Goal: Task Accomplishment & Management: Complete application form

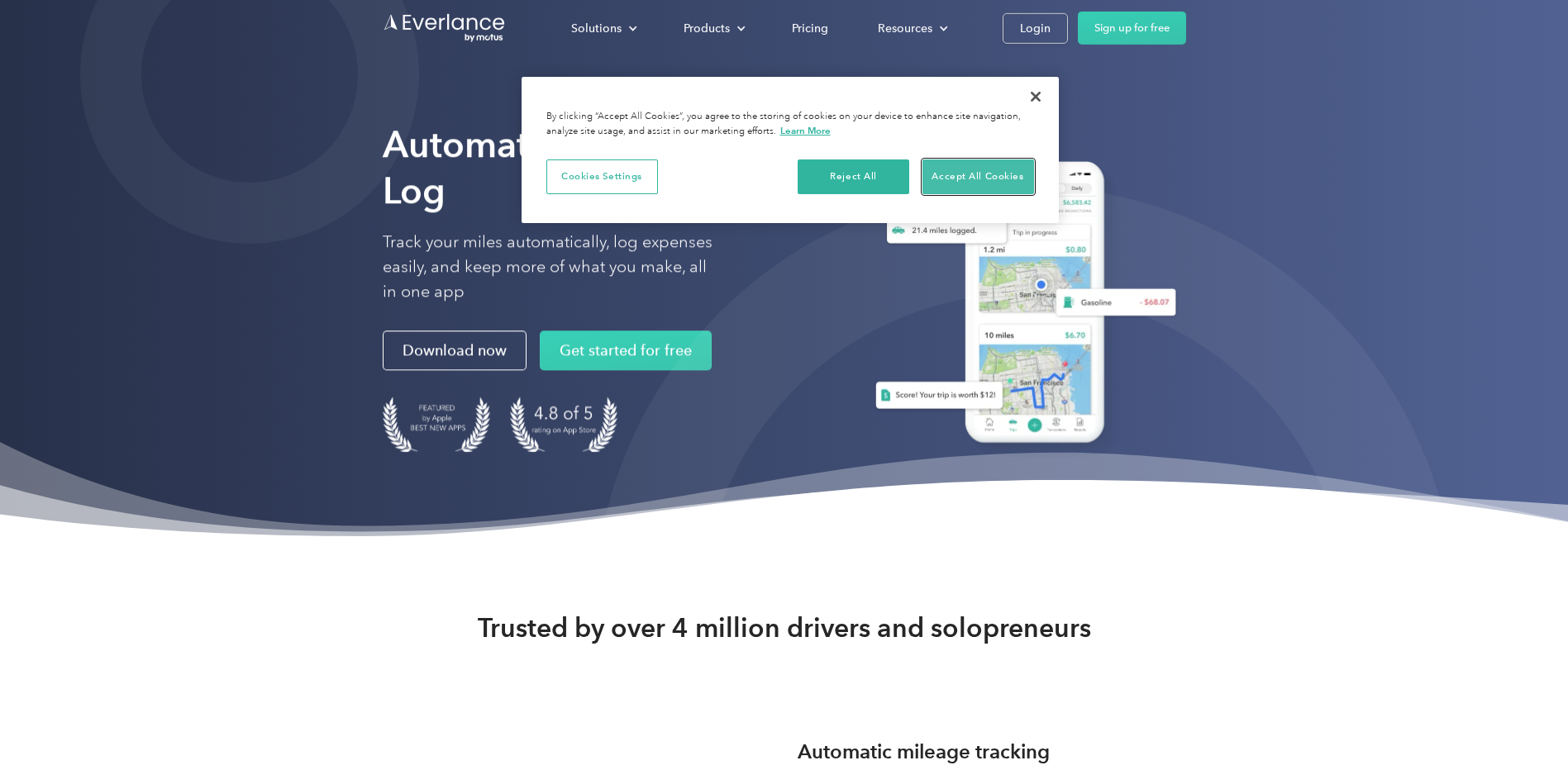
click at [961, 173] on button "Accept All Cookies" at bounding box center [978, 177] width 111 height 35
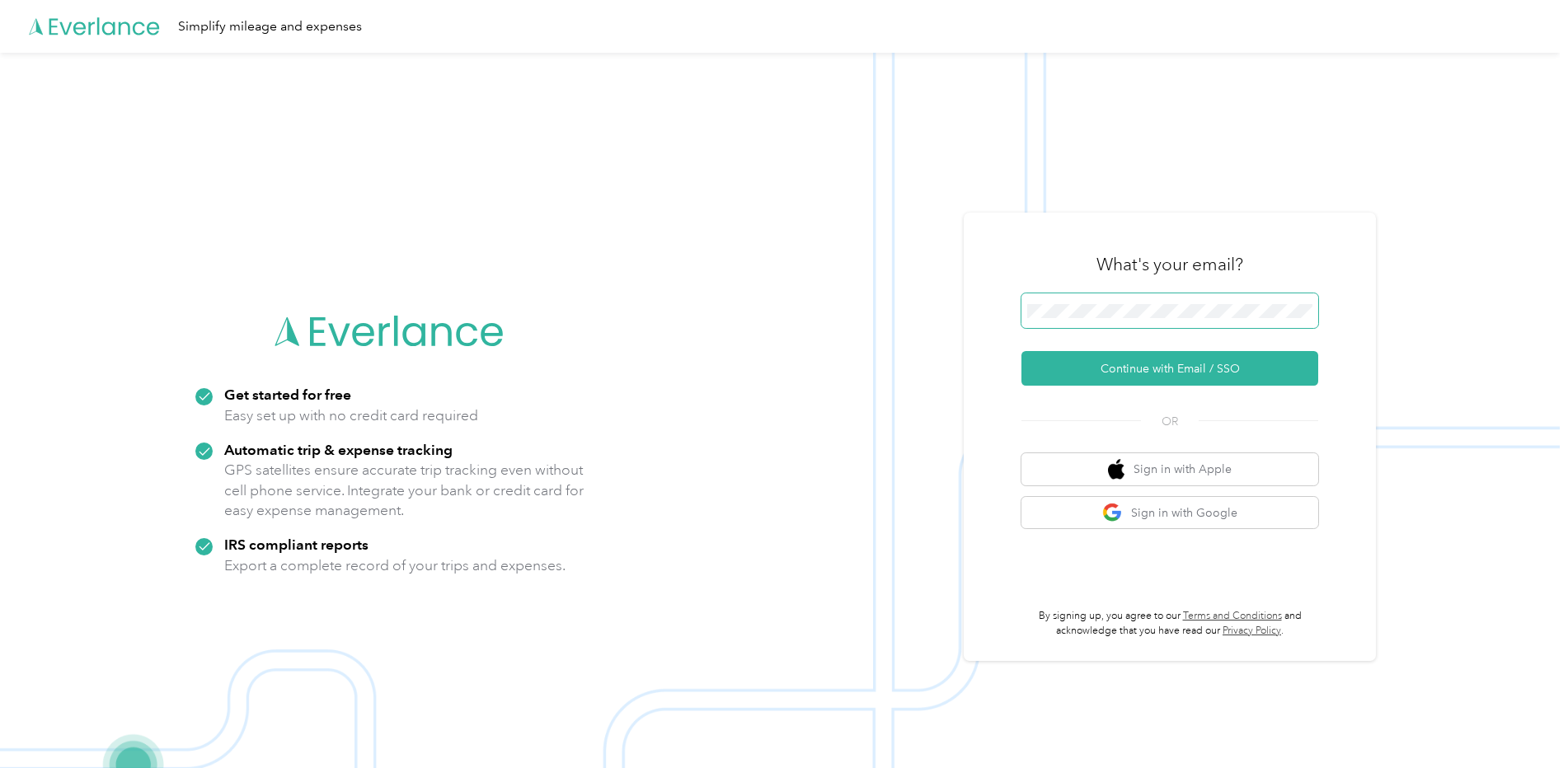
click at [1154, 302] on span at bounding box center [1170, 311] width 297 height 35
click at [1149, 365] on button "Continue with Email / SSO" at bounding box center [1170, 368] width 297 height 35
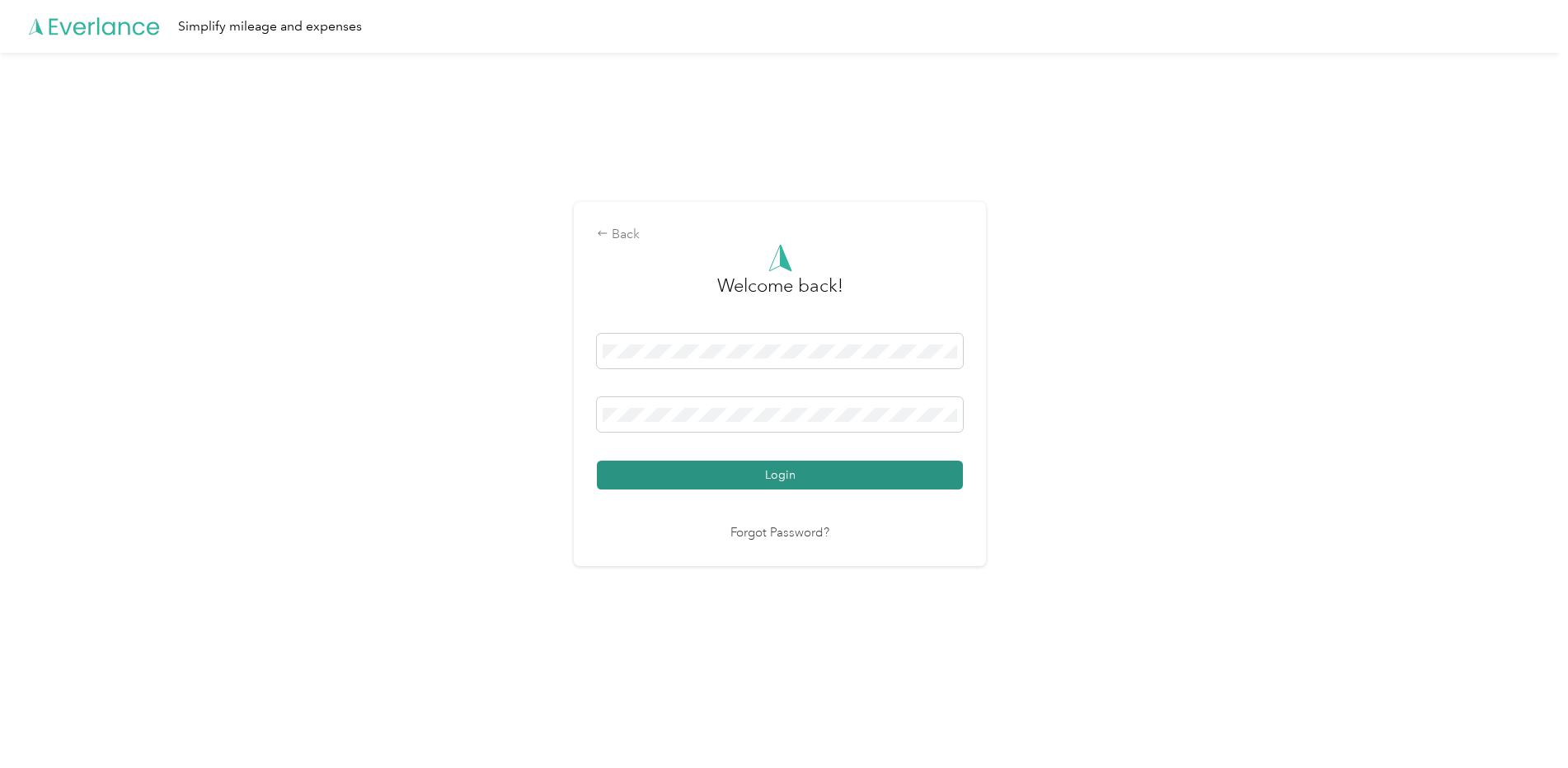
click at [756, 471] on button "Login" at bounding box center [780, 475] width 366 height 29
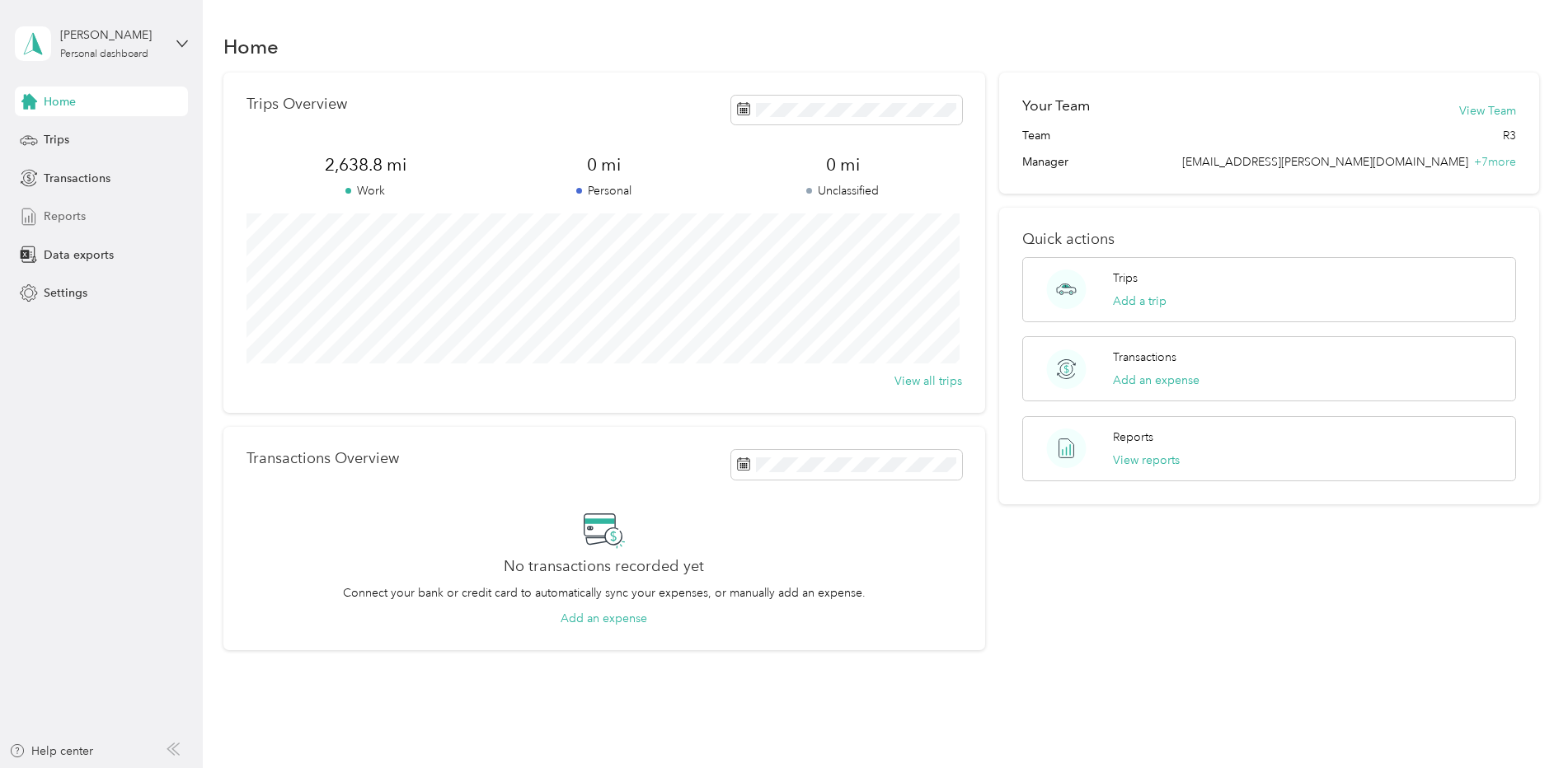
click at [62, 222] on span "Reports" at bounding box center [64, 216] width 42 height 18
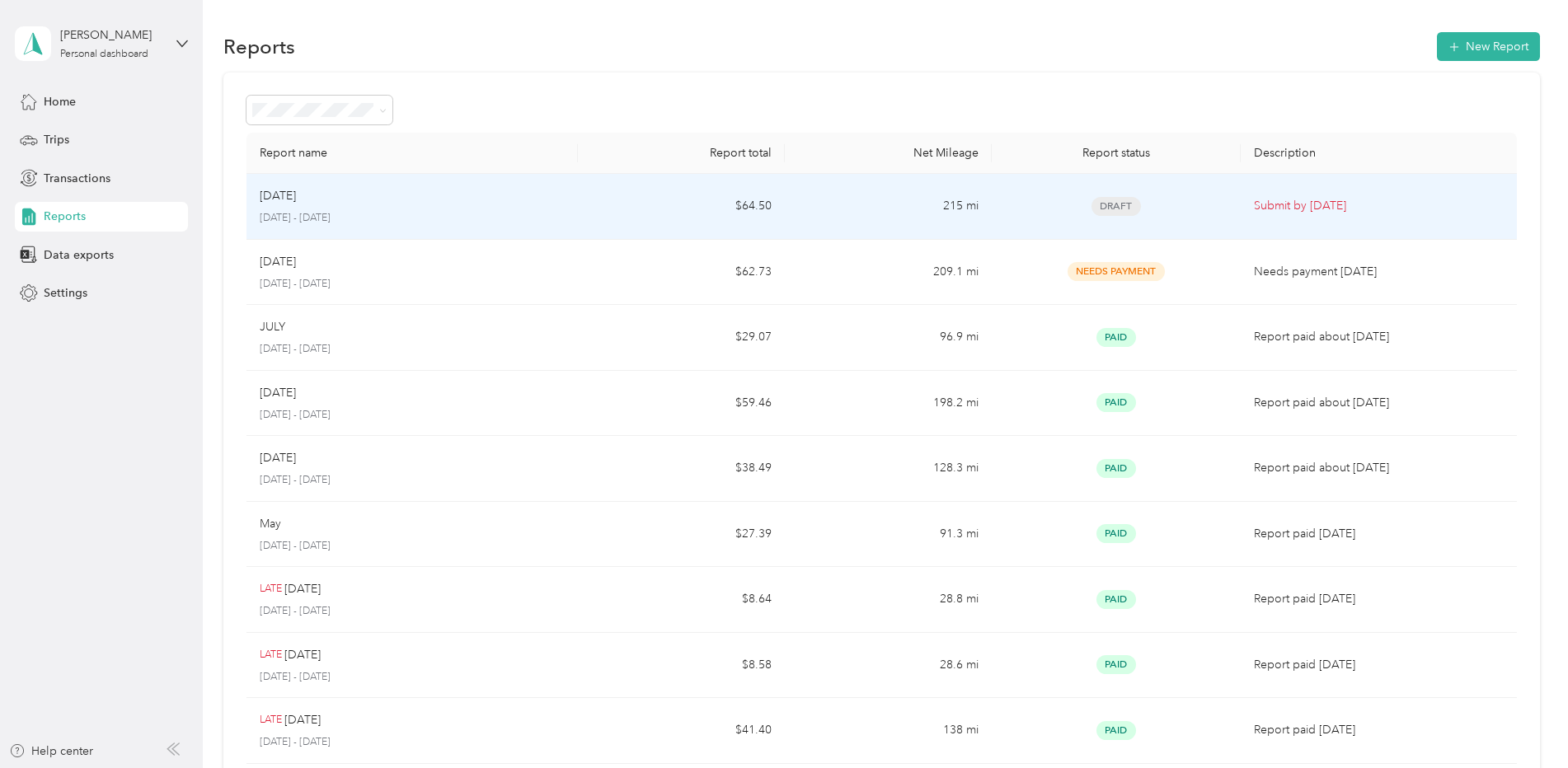
click at [833, 195] on td "215 mi" at bounding box center [888, 206] width 207 height 66
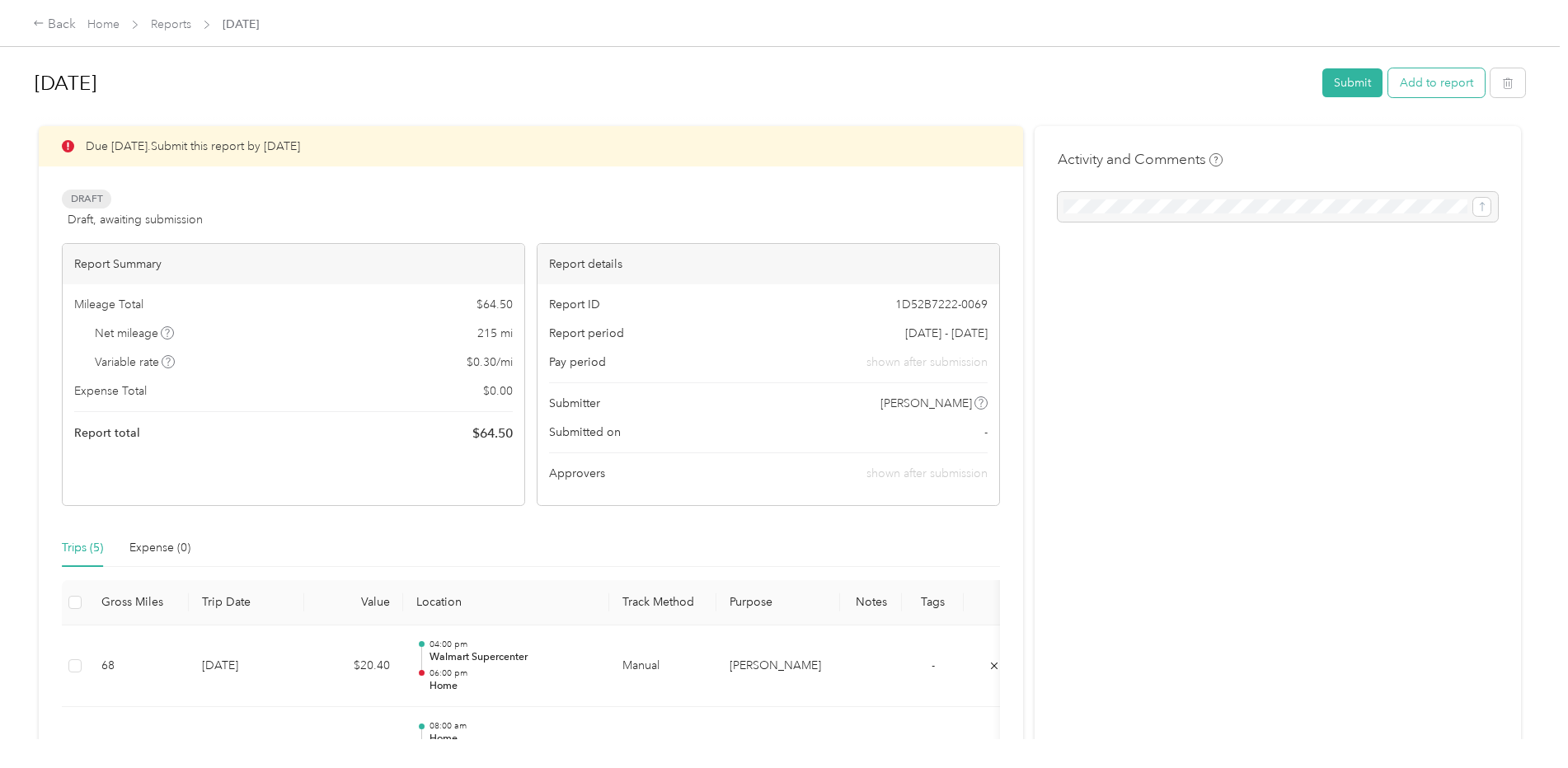
click at [1433, 80] on button "Add to report" at bounding box center [1436, 82] width 96 height 29
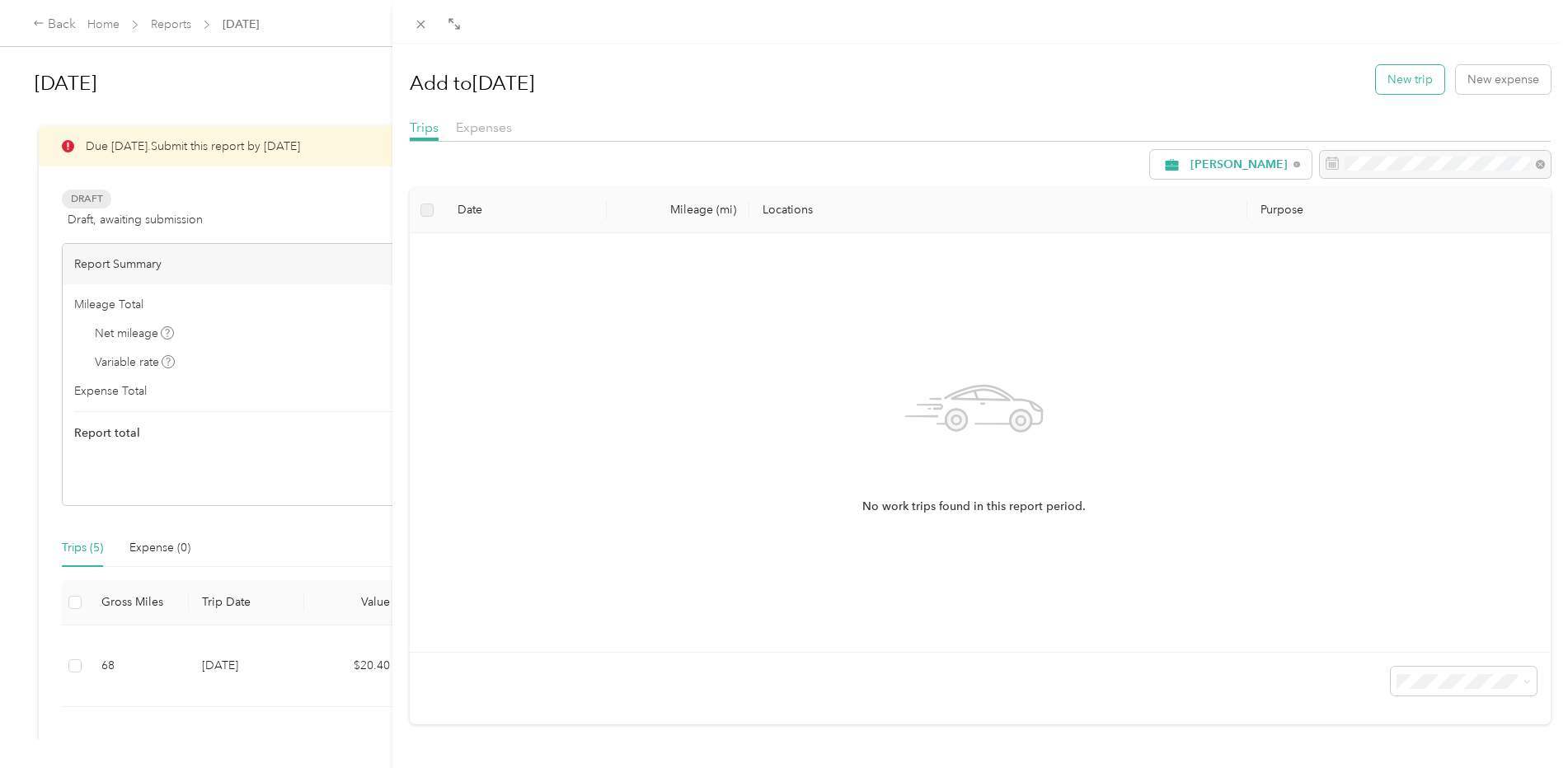
click at [1393, 78] on button "New trip" at bounding box center [1409, 79] width 68 height 29
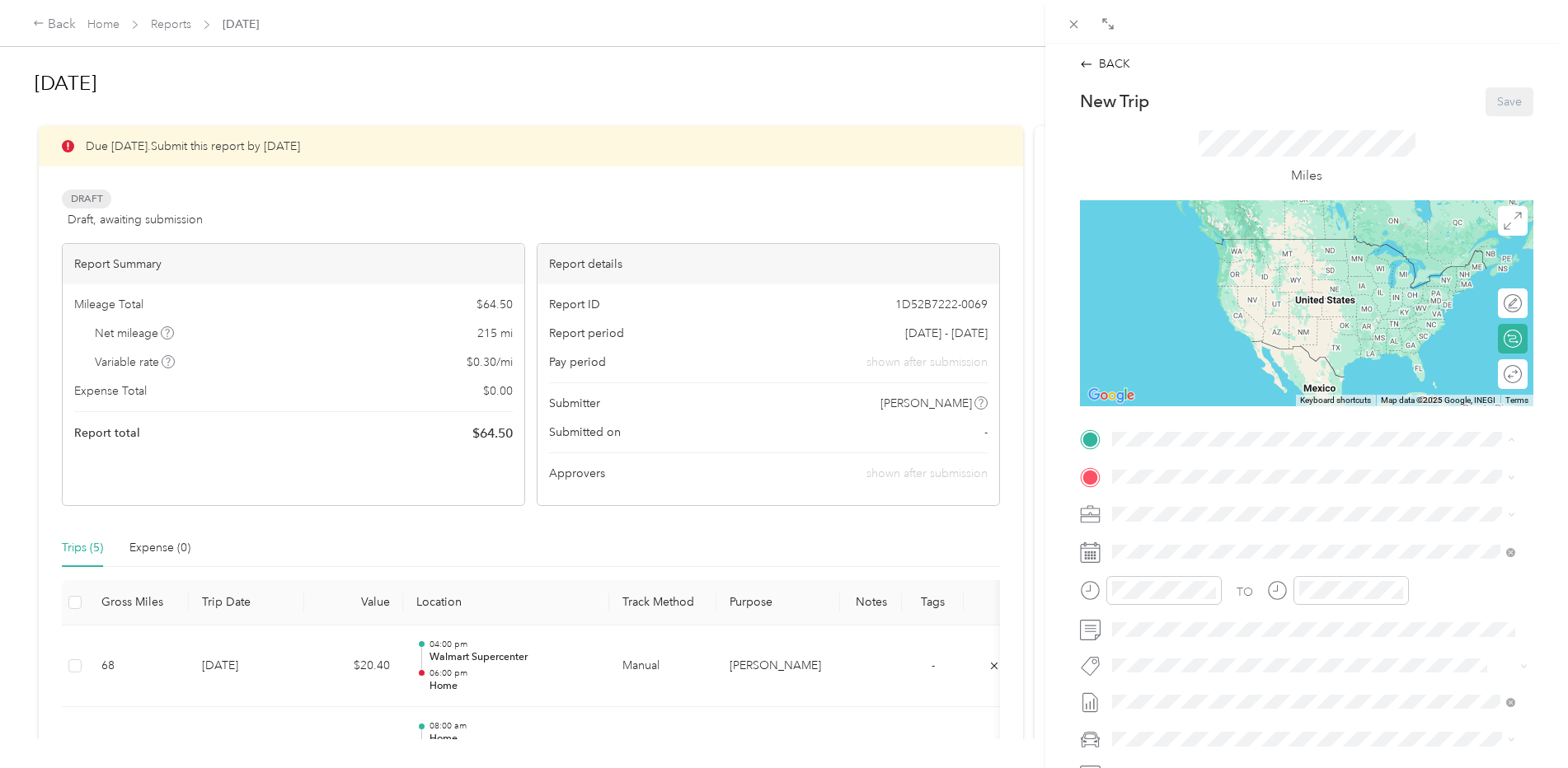
click at [1172, 504] on strong "Home" at bounding box center [1159, 505] width 32 height 15
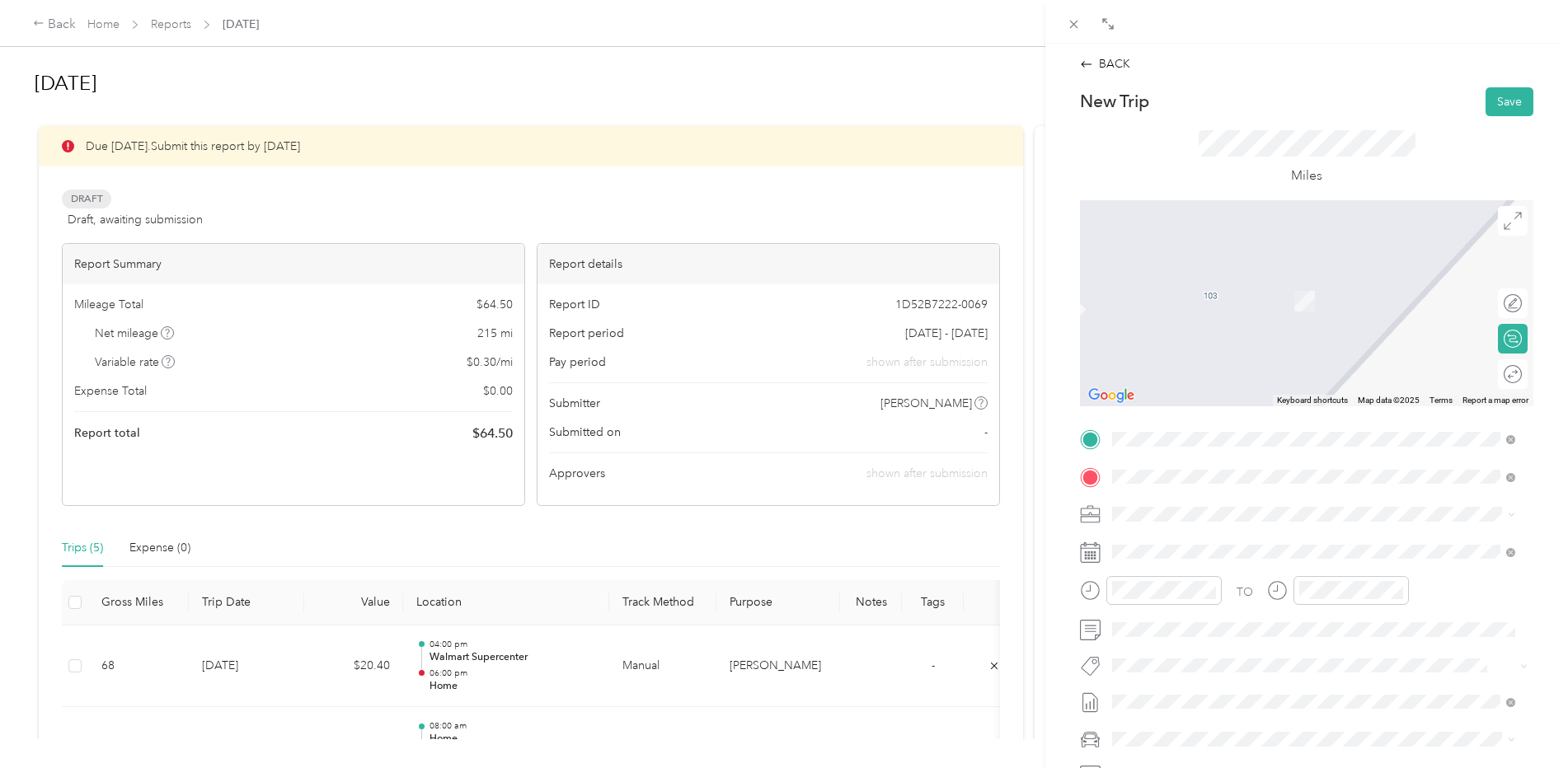
click at [1289, 549] on strong "Walmart Supercenter" at bounding box center [1256, 545] width 114 height 15
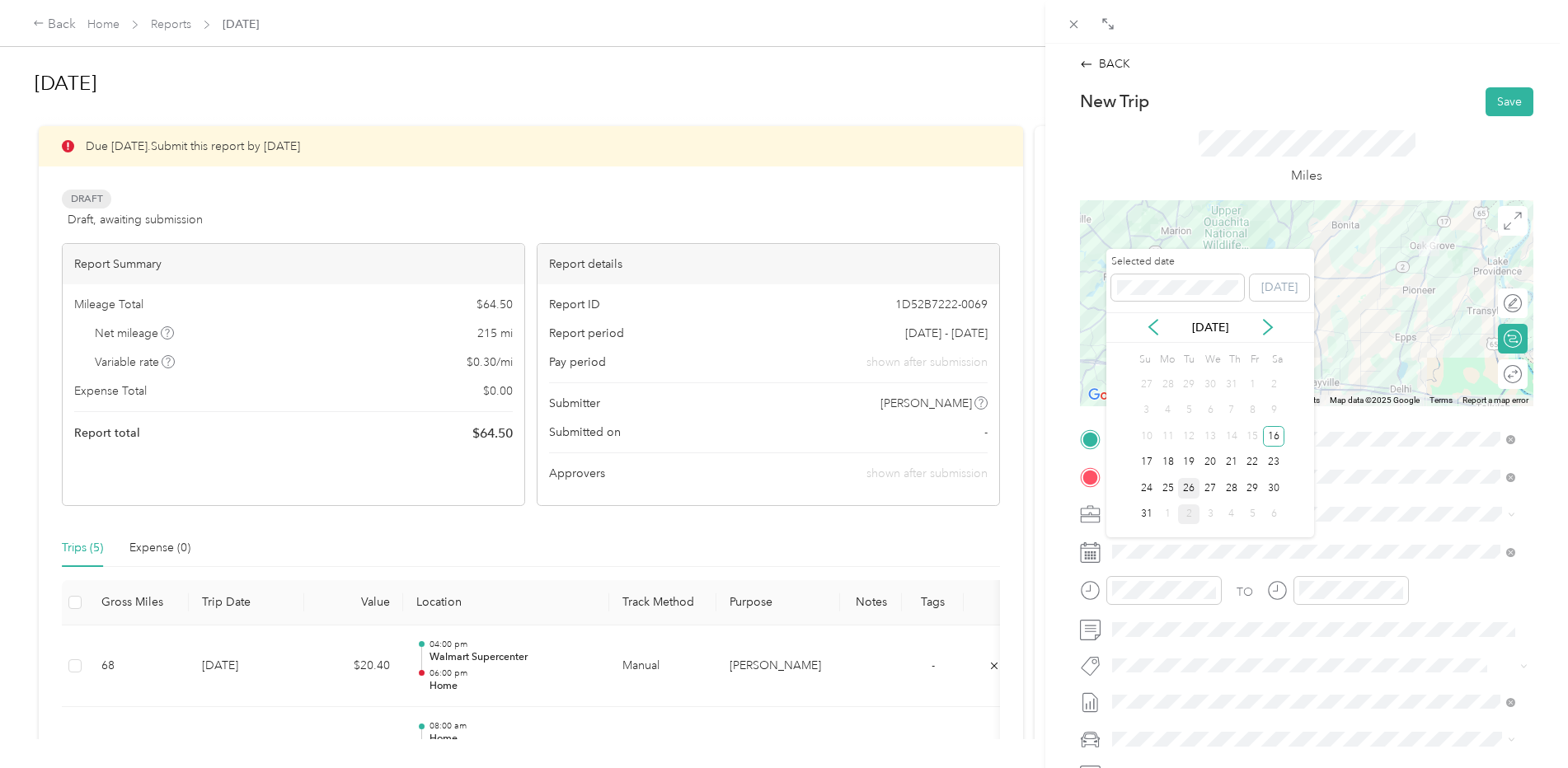
click at [1190, 488] on div "26" at bounding box center [1188, 488] width 21 height 21
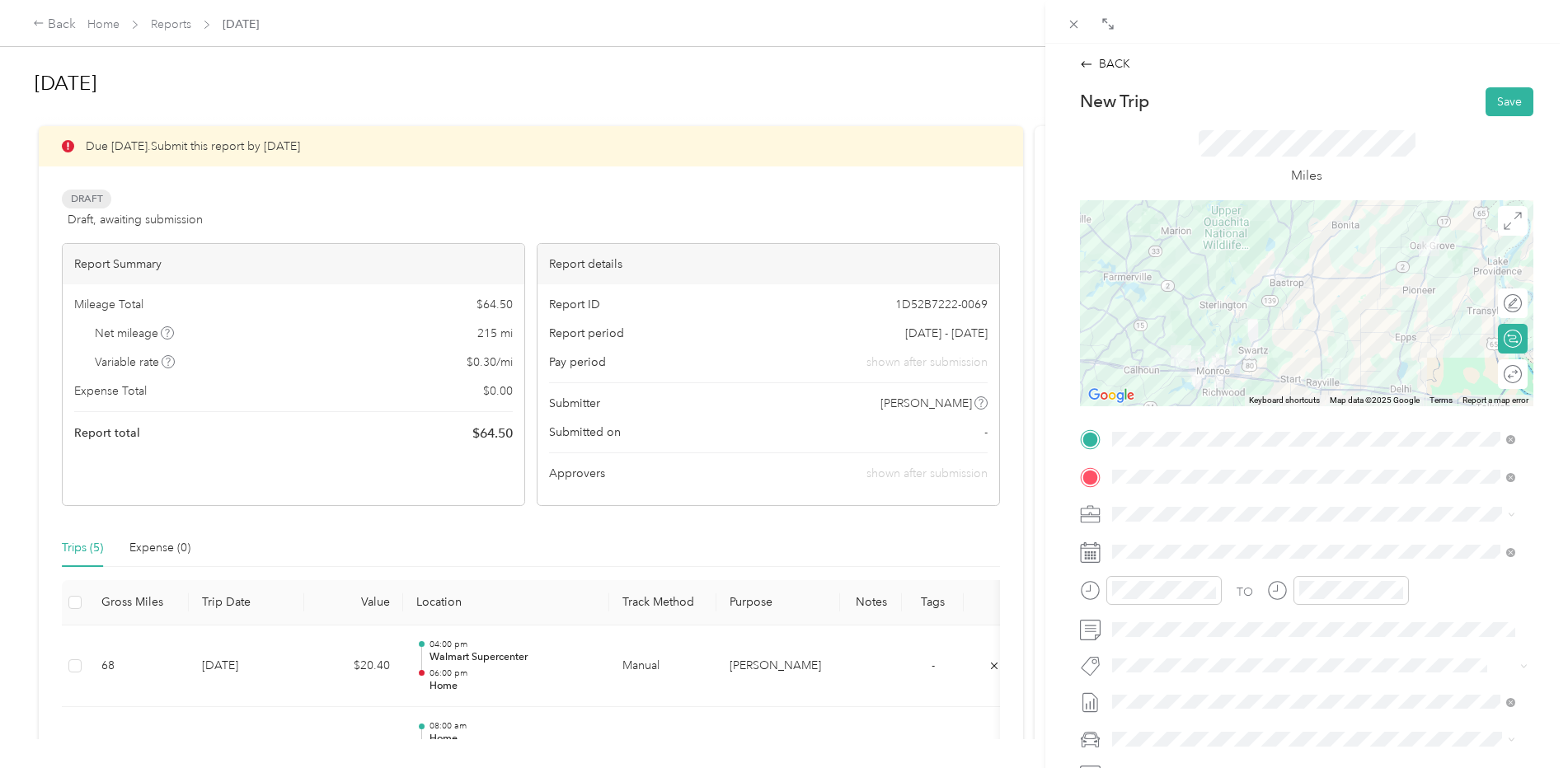
click at [1521, 379] on div "Round trip" at bounding box center [1521, 373] width 0 height 18
click at [1497, 377] on div at bounding box center [1504, 373] width 35 height 18
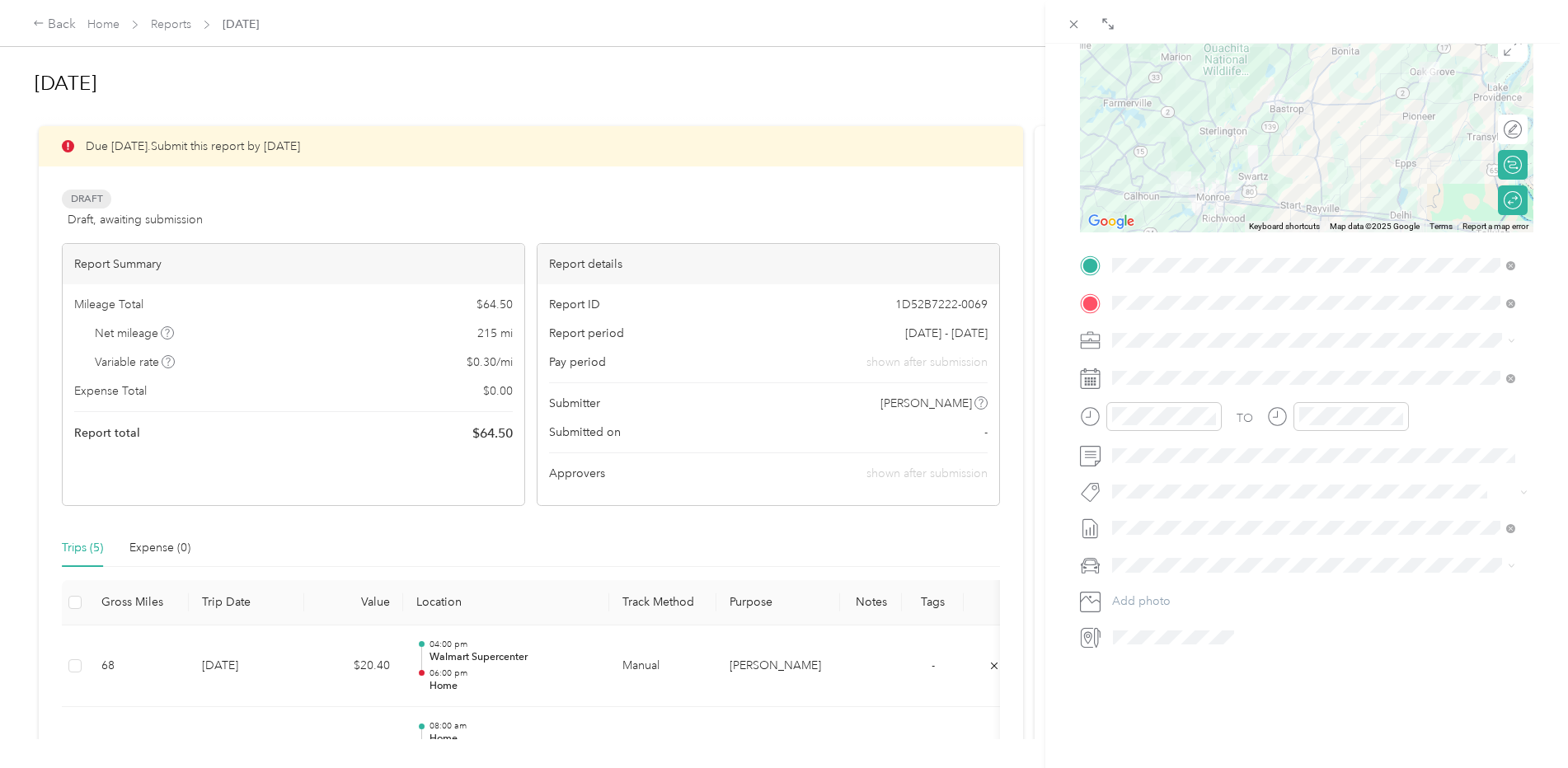
scroll to position [187, 0]
click at [1143, 579] on span "Toyota Avalon" at bounding box center [1155, 582] width 75 height 14
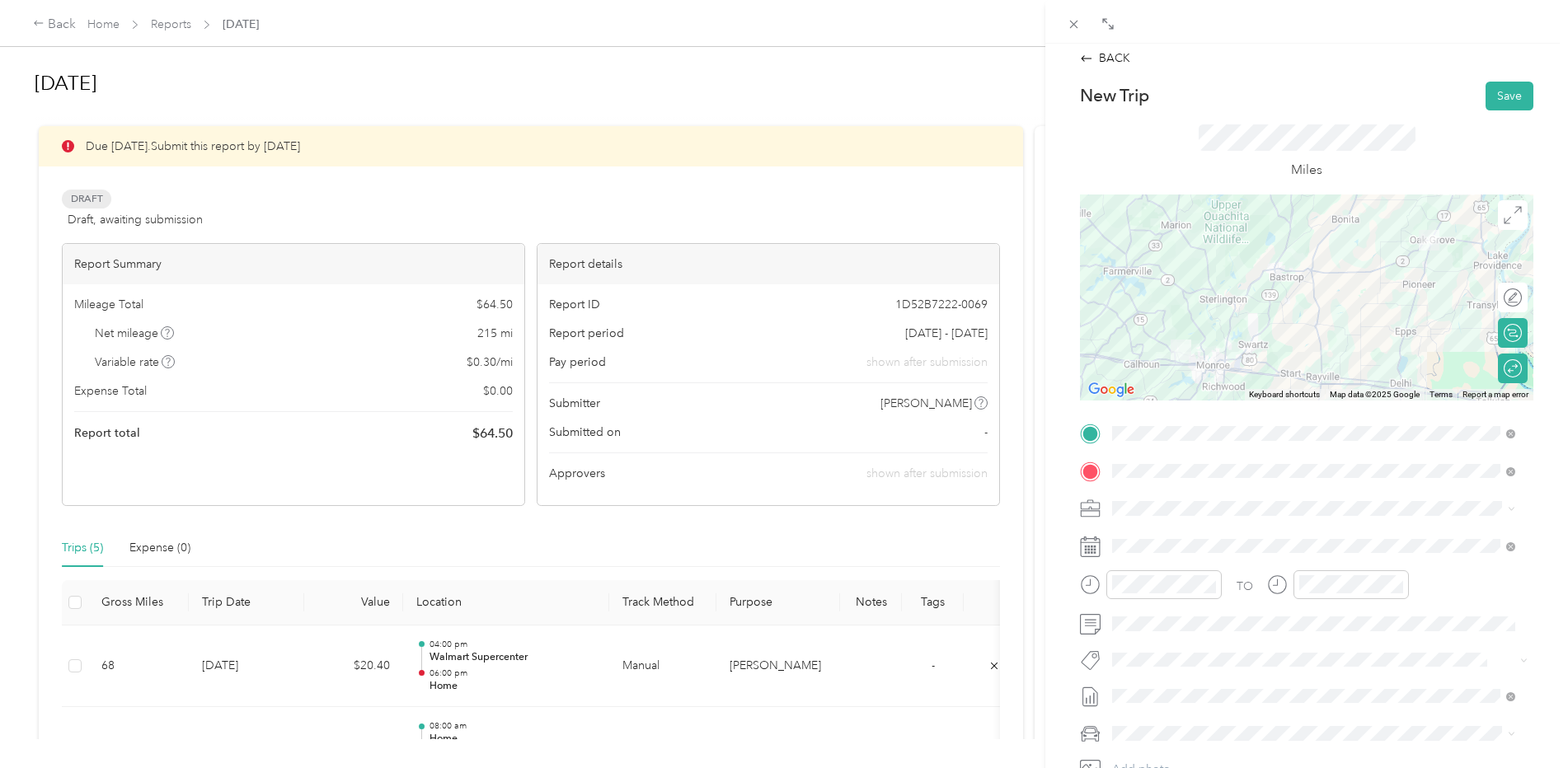
scroll to position [0, 0]
click at [1491, 102] on button "Save" at bounding box center [1508, 102] width 48 height 29
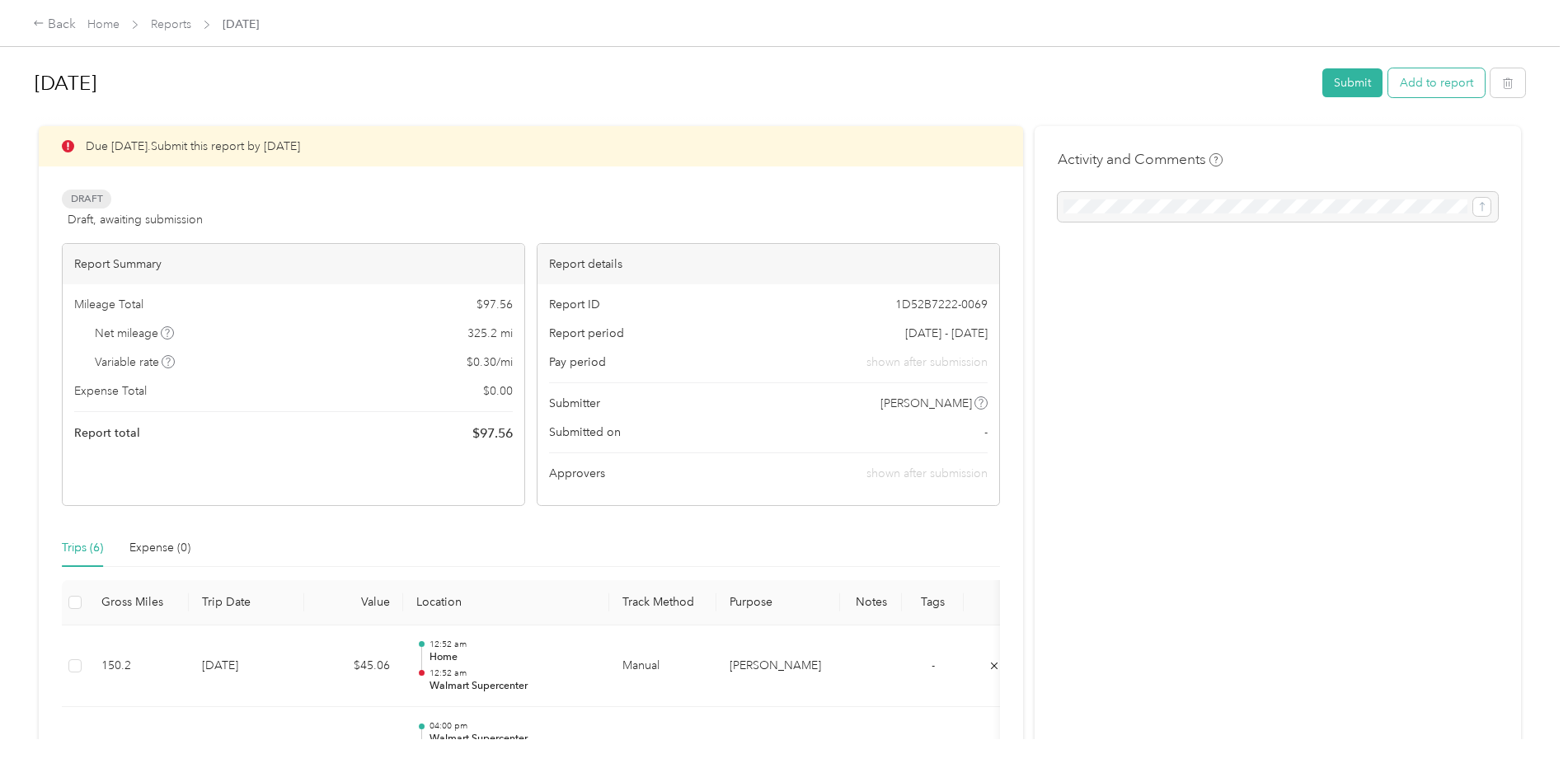
click at [1434, 89] on button "Add to report" at bounding box center [1436, 82] width 96 height 29
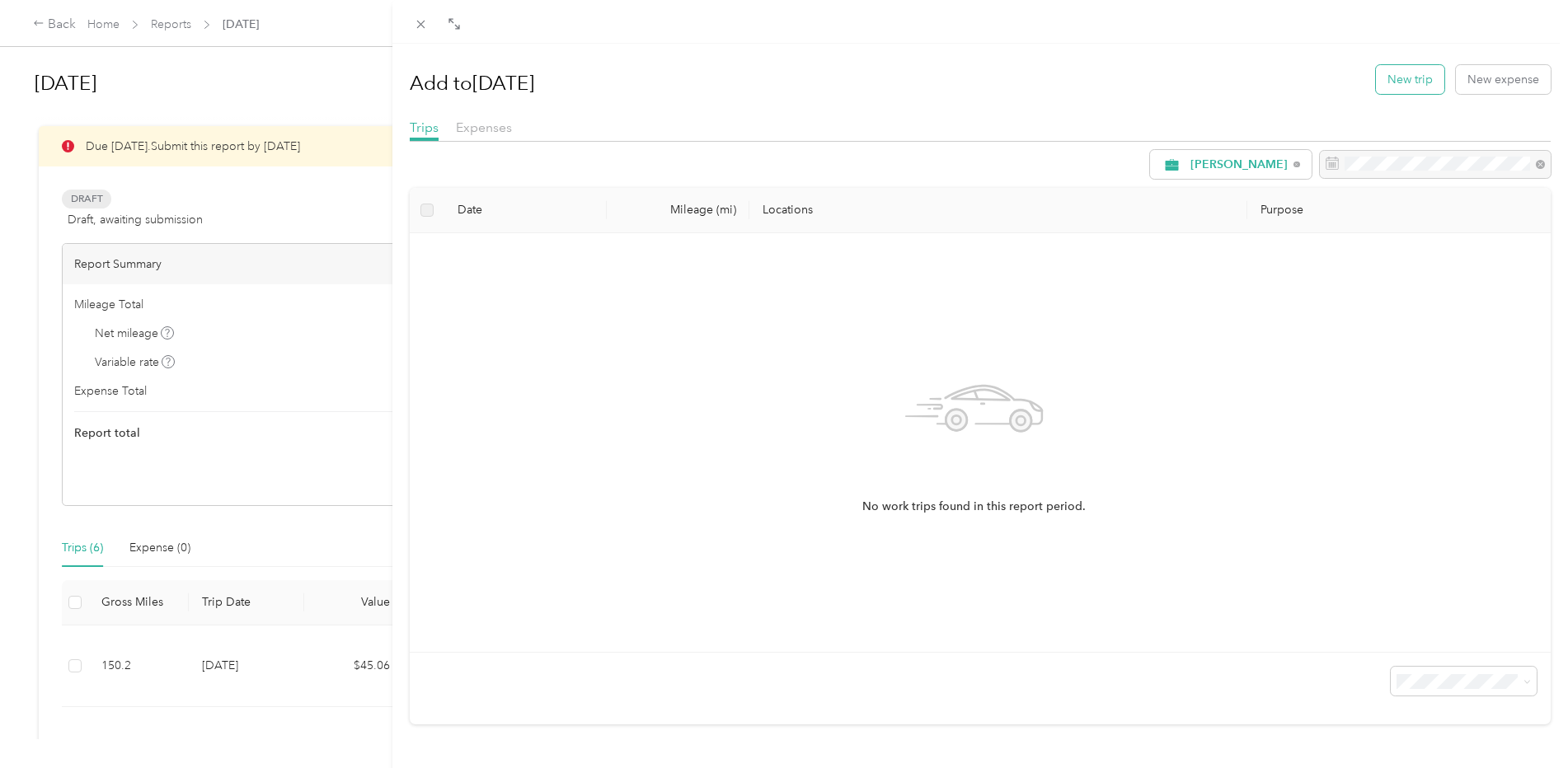
click at [1413, 86] on button "New trip" at bounding box center [1409, 79] width 68 height 29
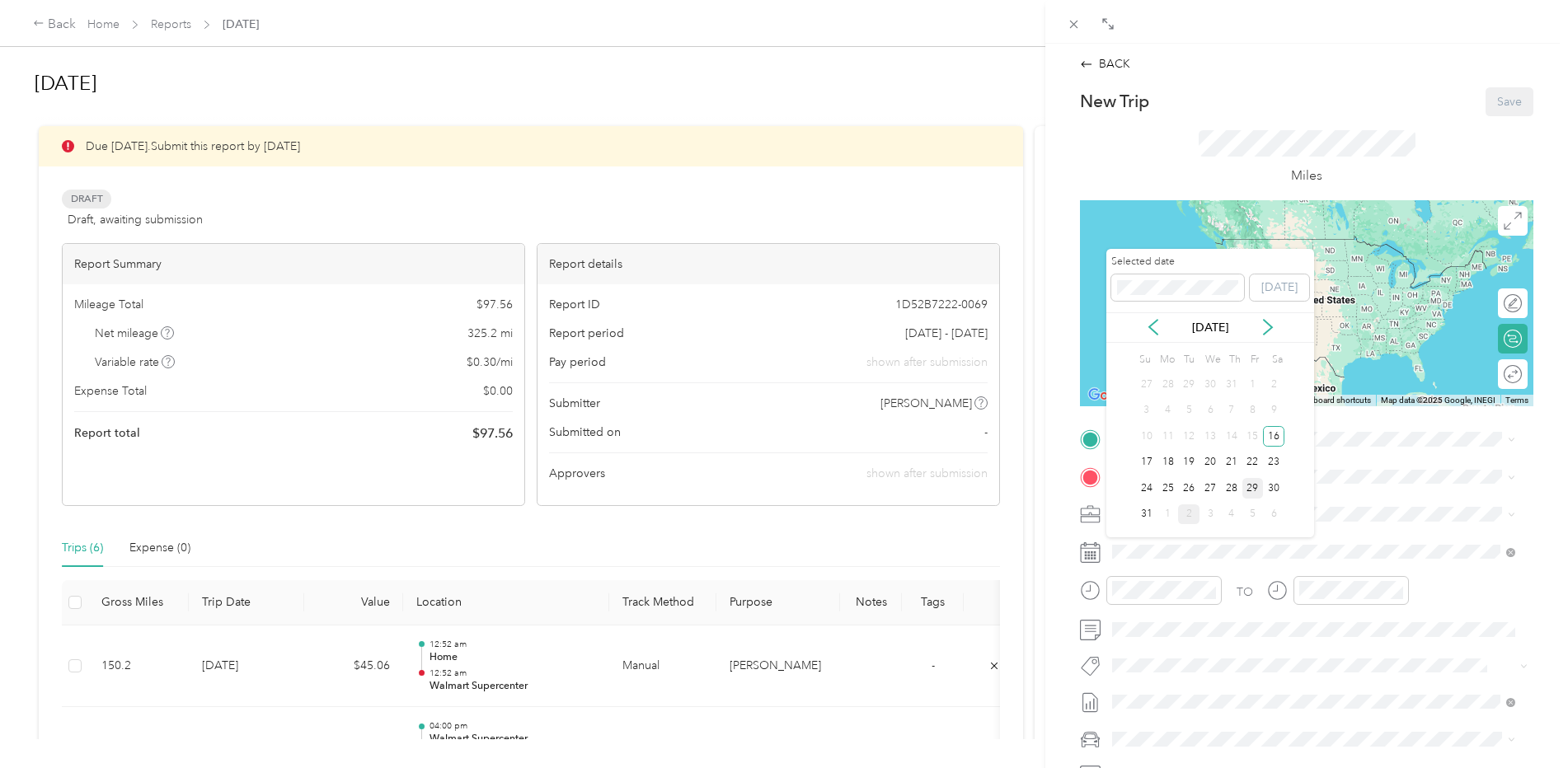
click at [1255, 491] on div "29" at bounding box center [1253, 488] width 21 height 21
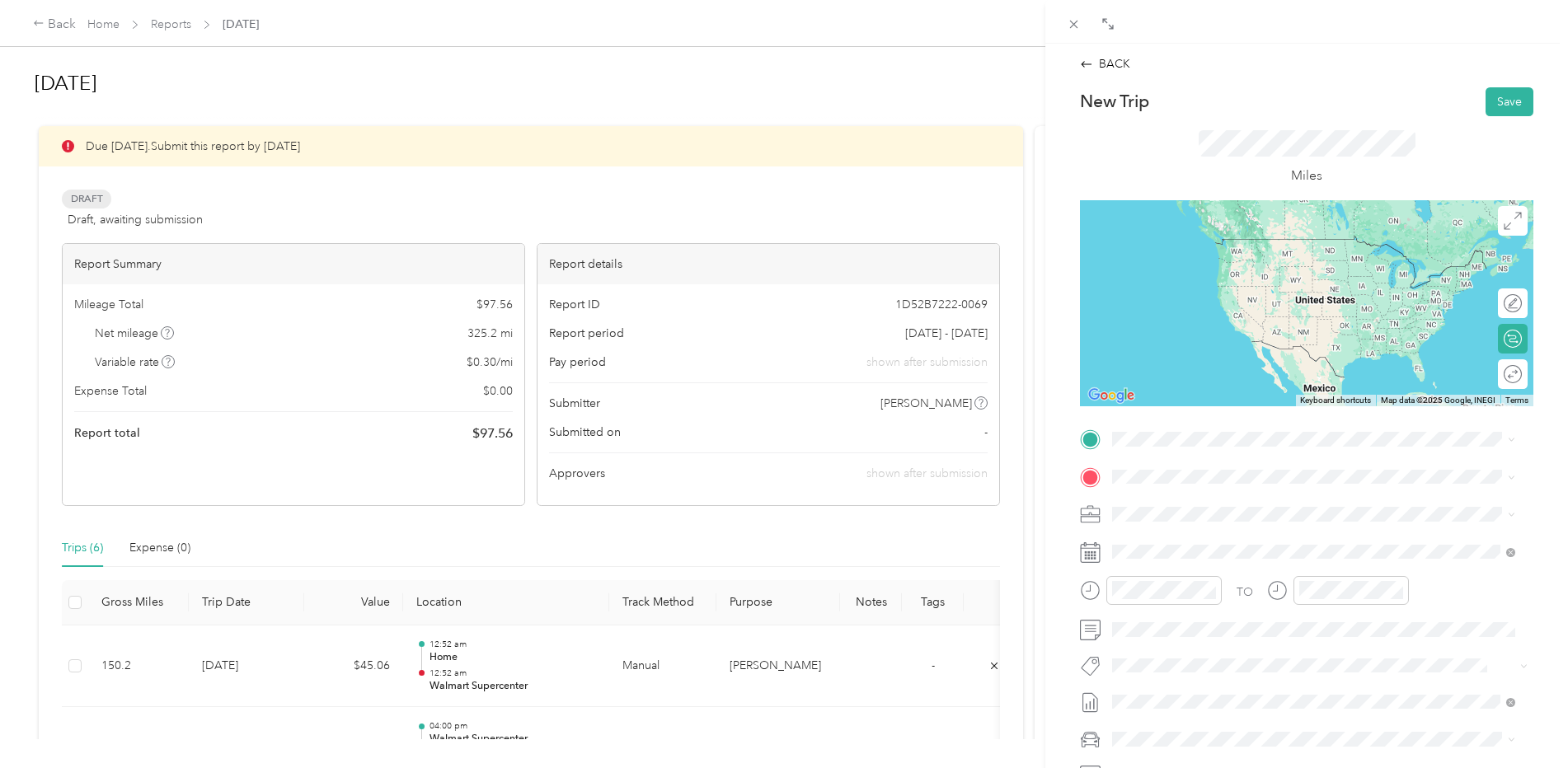
click at [1166, 510] on strong "Home" at bounding box center [1159, 505] width 32 height 15
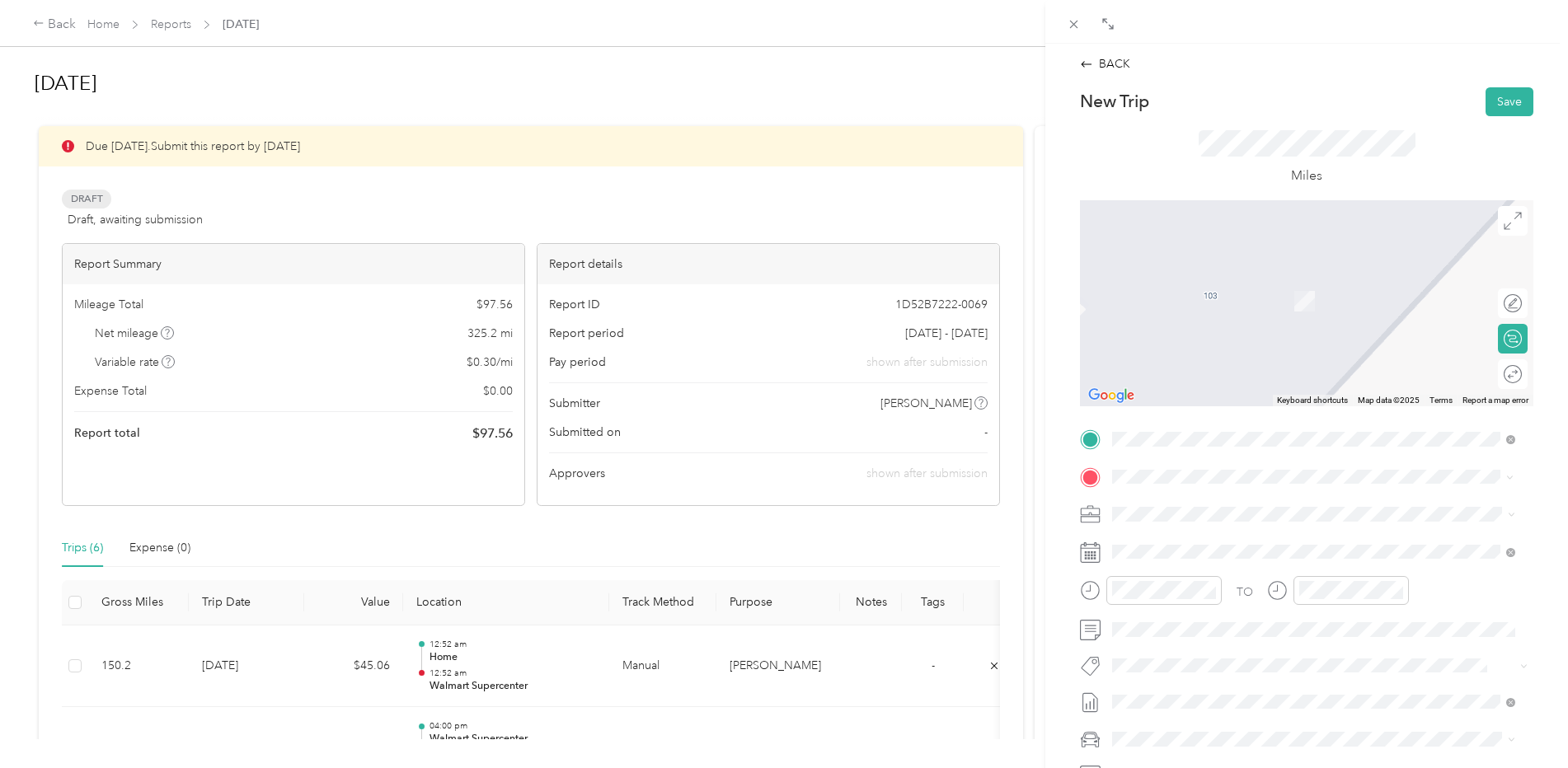
click at [1246, 556] on div "TEAM Walmart Supercenter 3360 Front St, 712956487, Winnsboro, LA, USA" at bounding box center [1228, 554] width 171 height 40
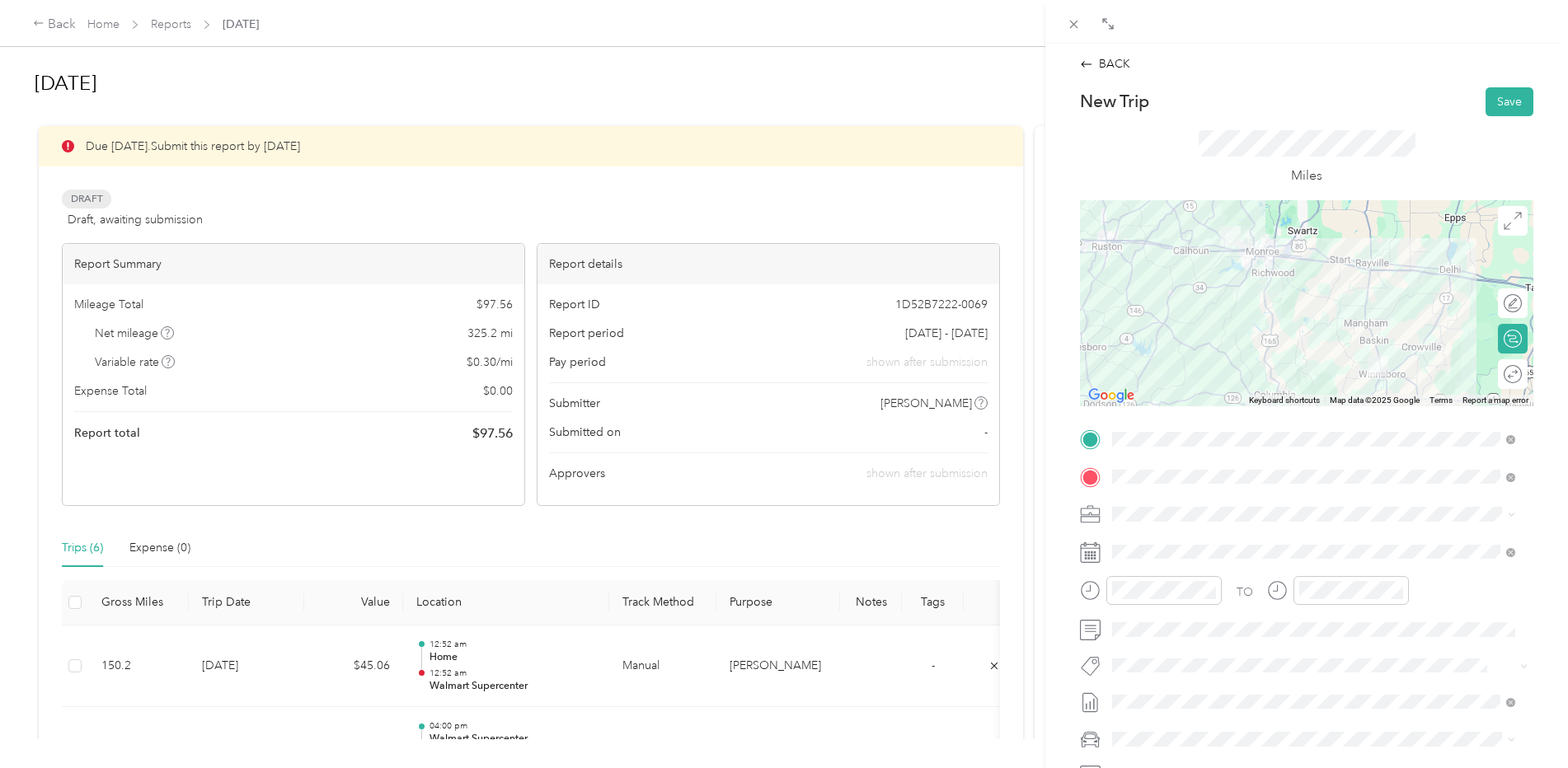
click at [1521, 377] on div "Round trip" at bounding box center [1521, 373] width 0 height 18
click at [1495, 378] on div at bounding box center [1504, 373] width 35 height 18
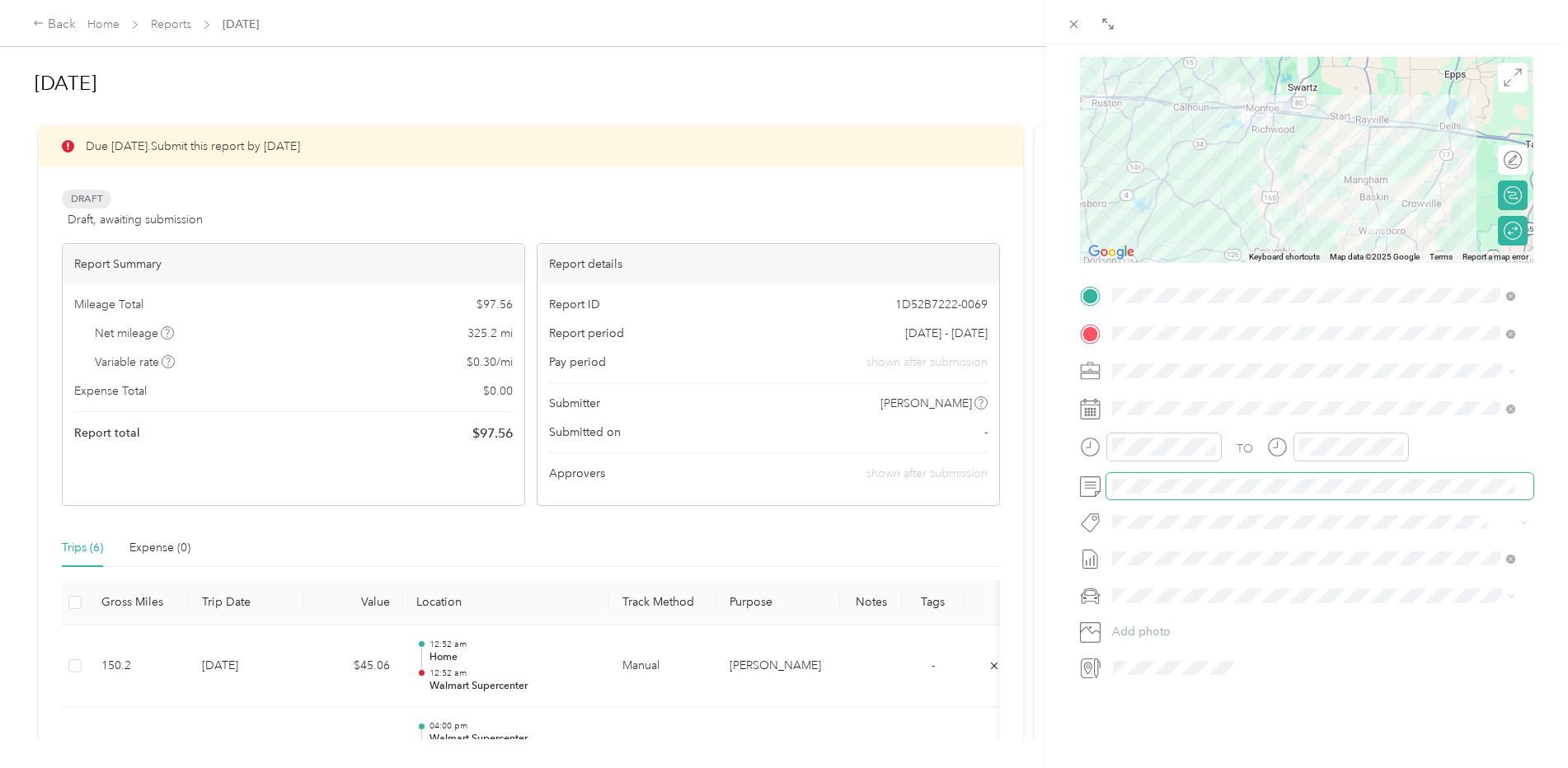
scroll to position [187, 0]
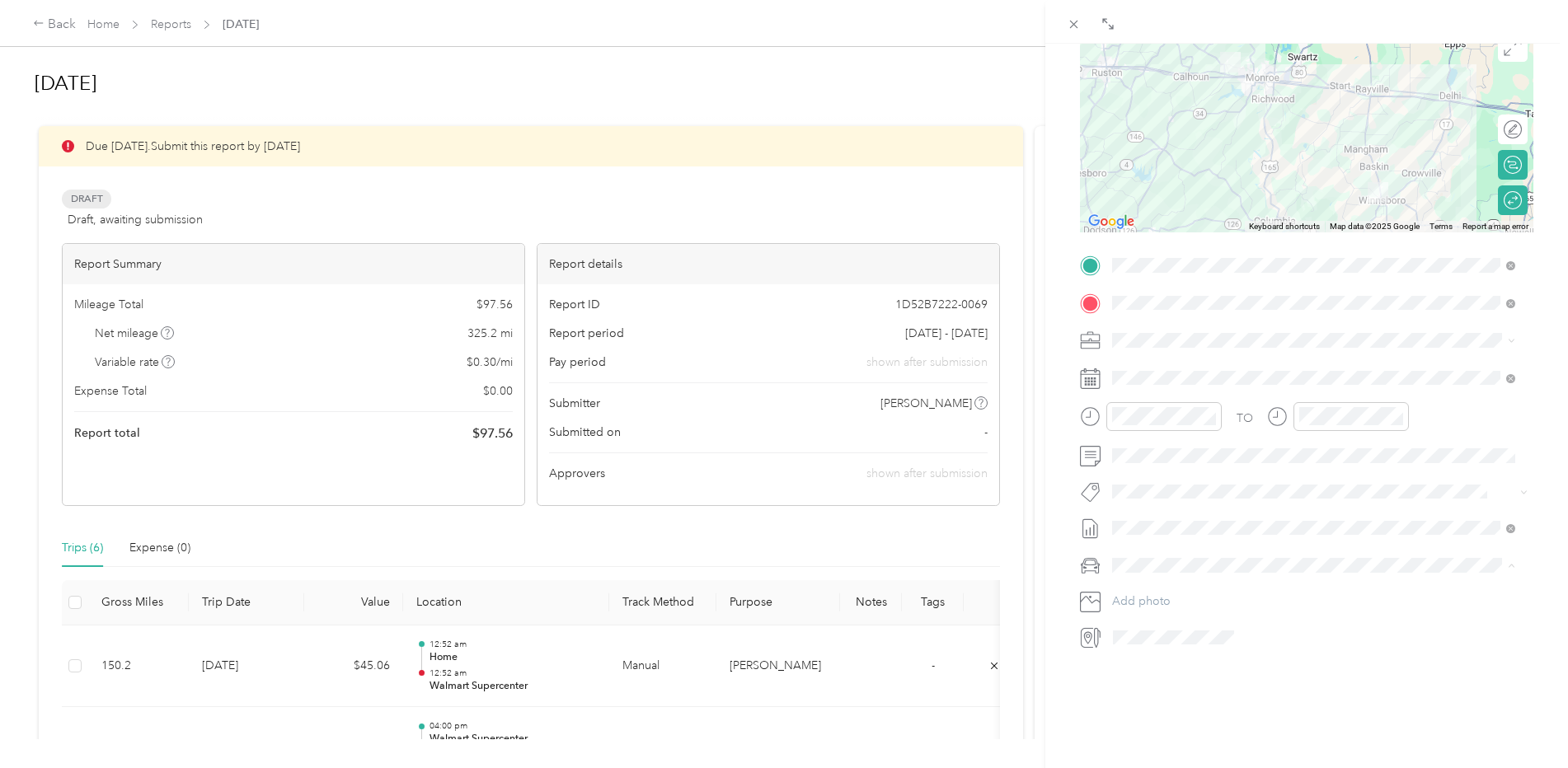
click at [1155, 584] on span "Toyota Avalon" at bounding box center [1155, 582] width 75 height 14
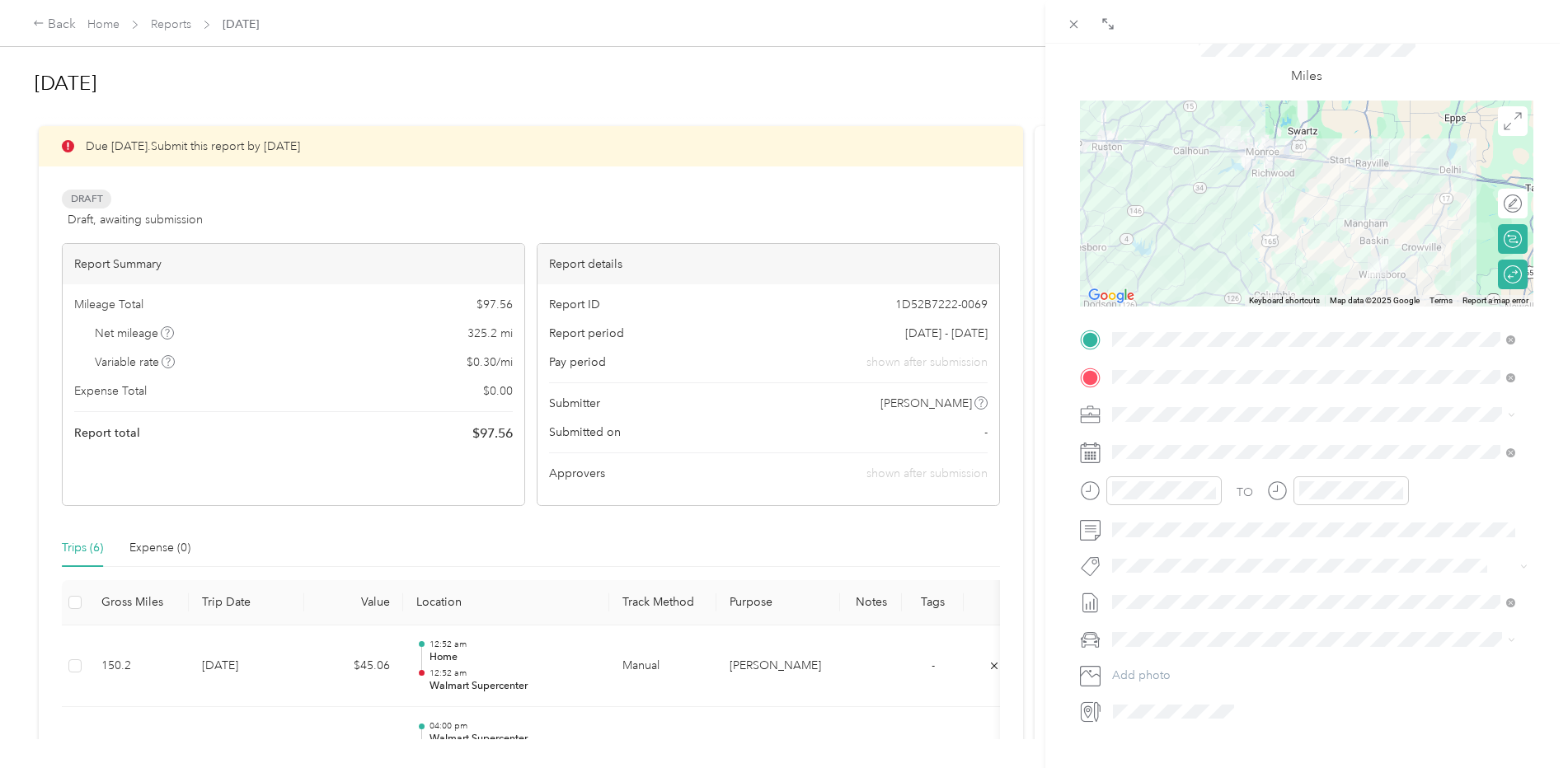
scroll to position [0, 0]
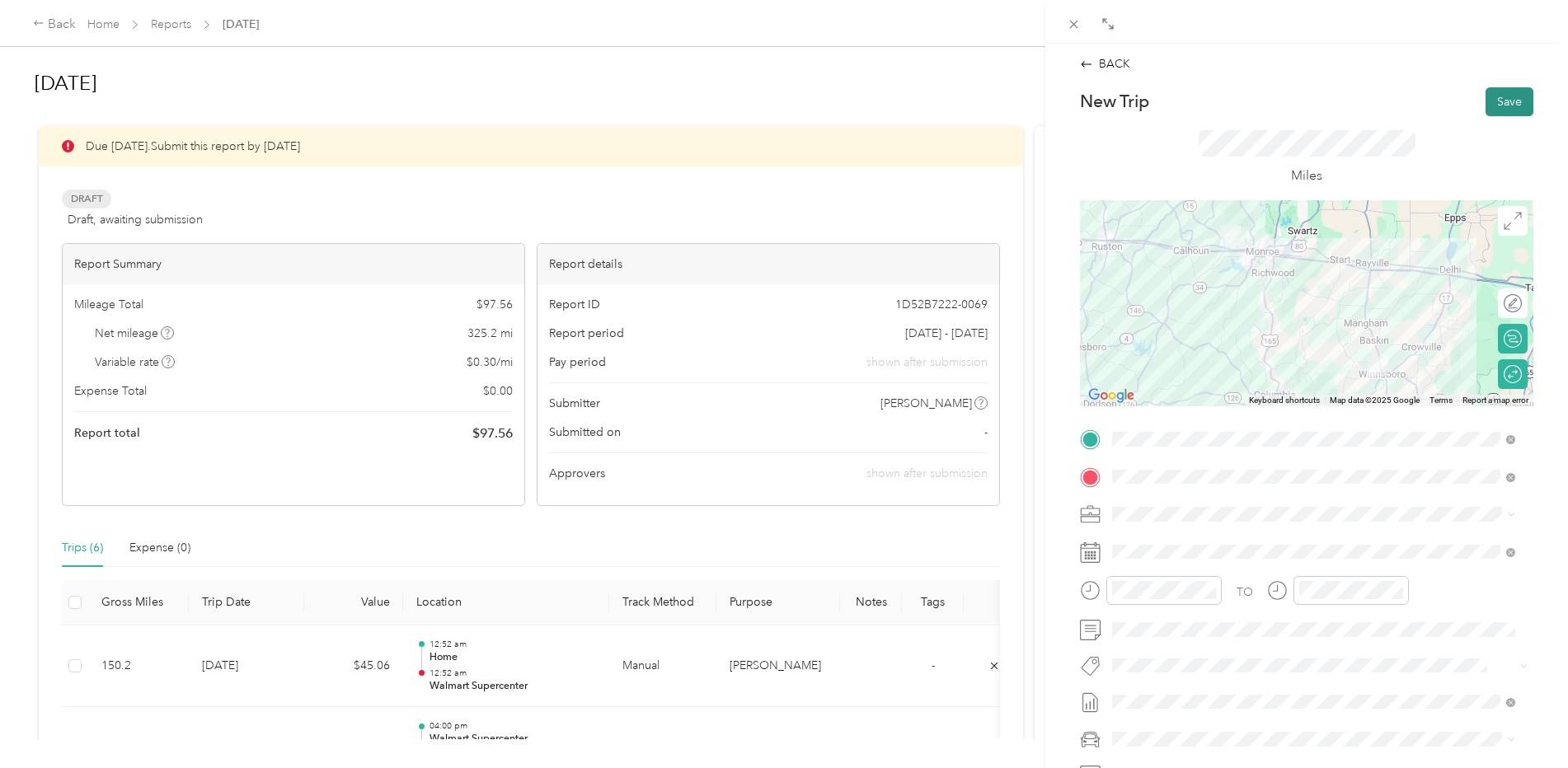
click at [1497, 103] on button "Save" at bounding box center [1508, 102] width 48 height 29
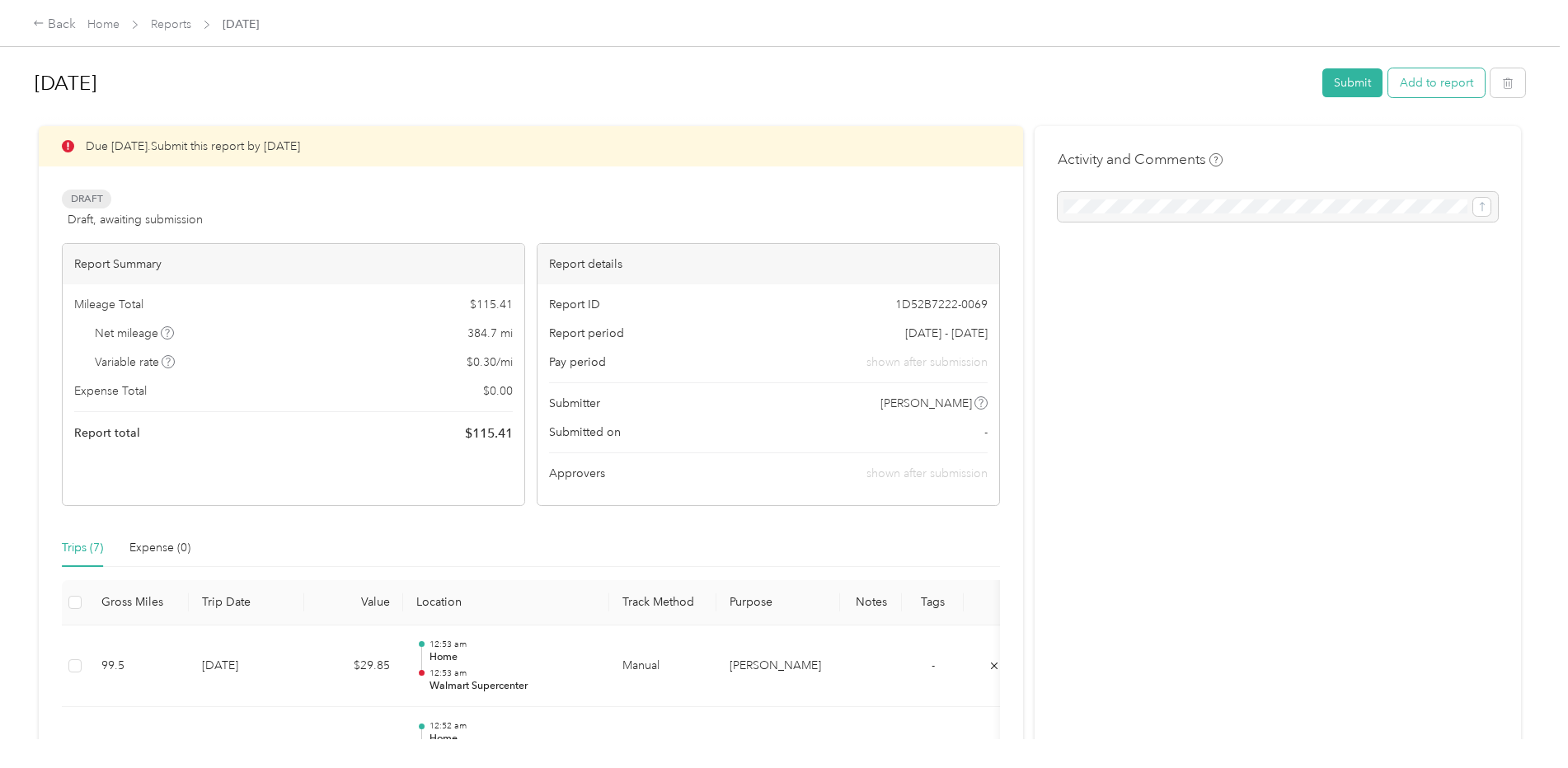
click at [1425, 78] on button "Add to report" at bounding box center [1436, 82] width 96 height 29
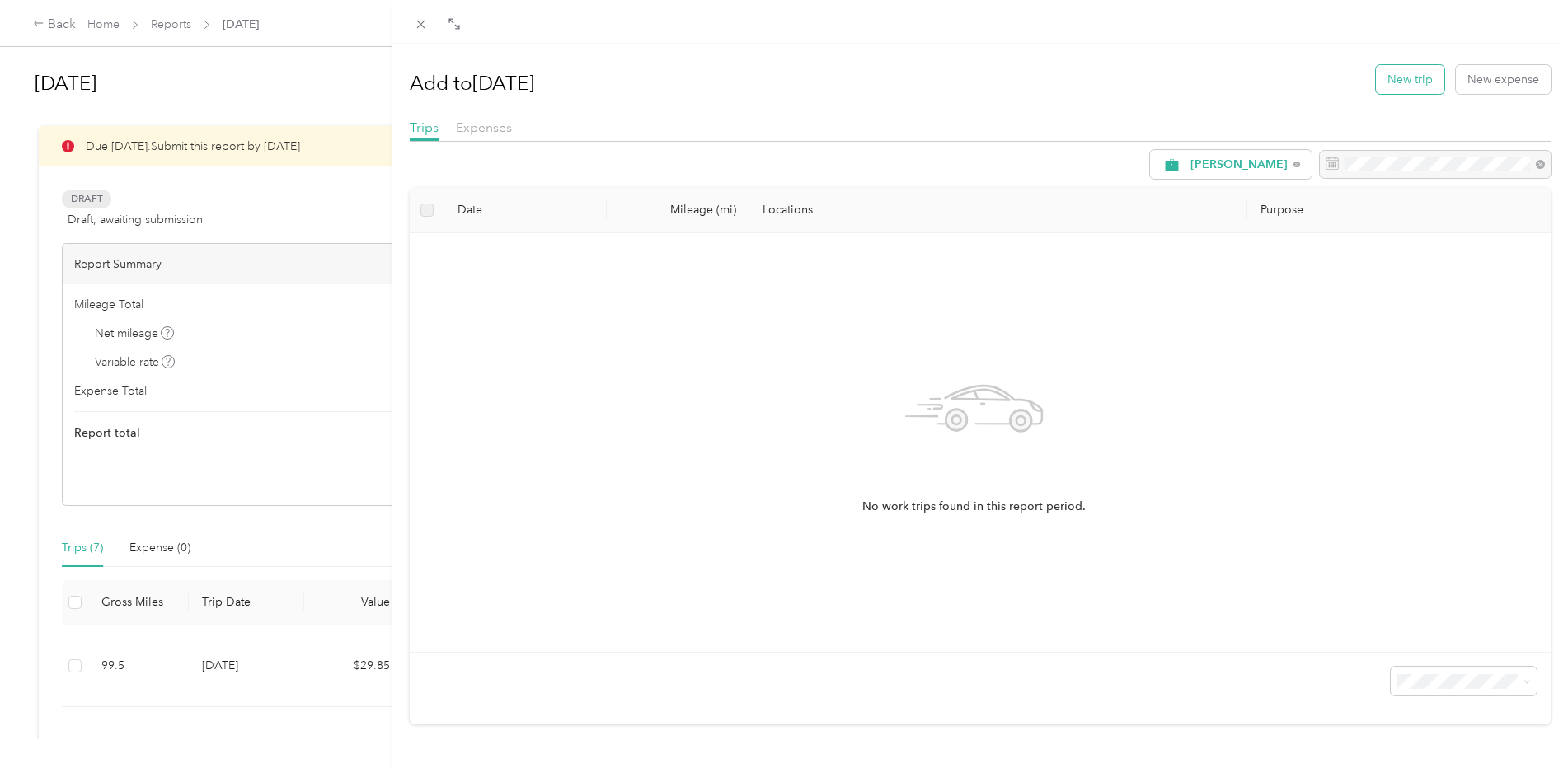
click at [1403, 81] on button "New trip" at bounding box center [1409, 79] width 68 height 29
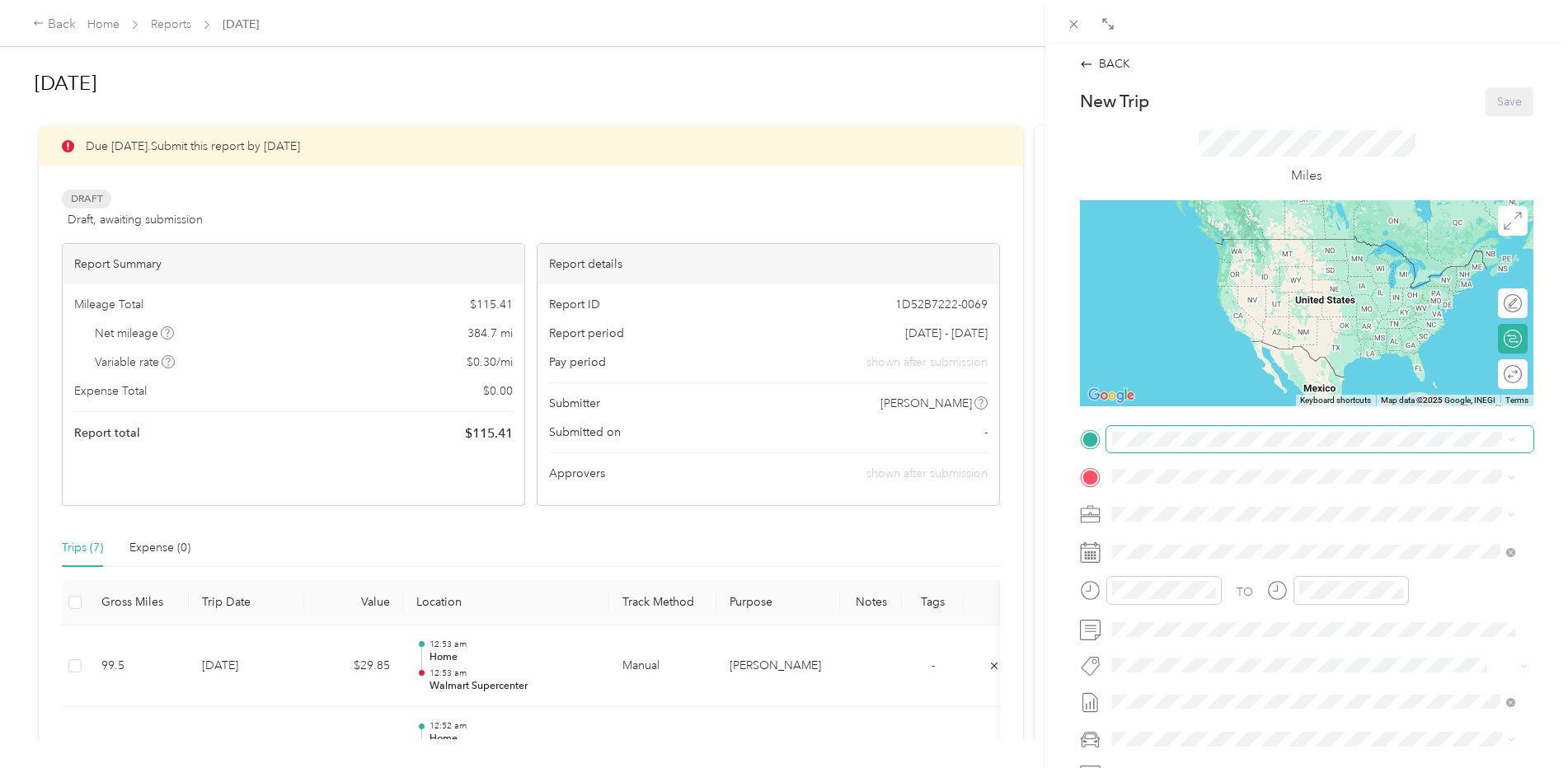
click at [1138, 449] on span at bounding box center [1320, 440] width 427 height 26
click at [1172, 506] on strong "Home" at bounding box center [1159, 505] width 32 height 15
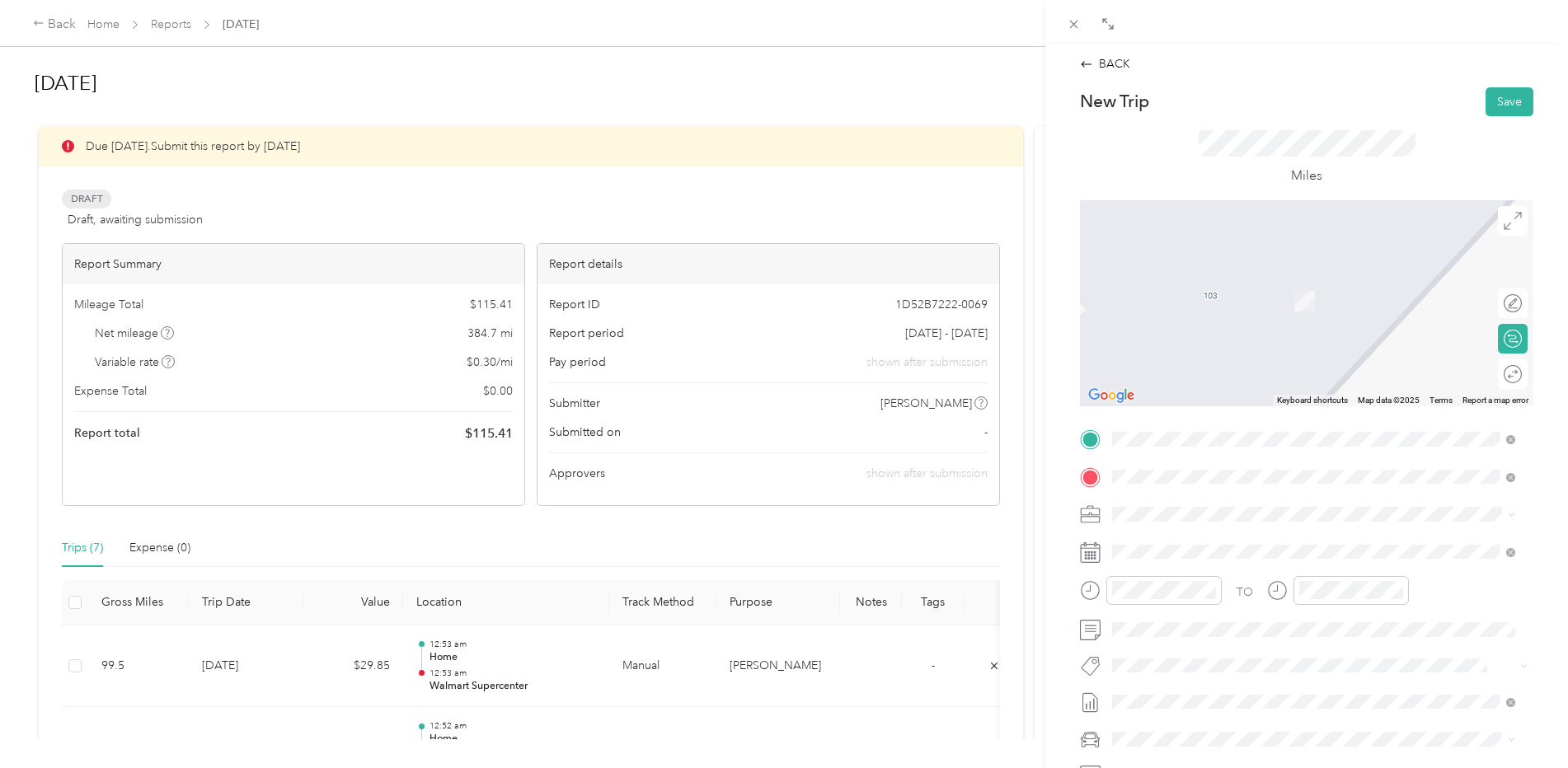
click at [1236, 555] on div "TEAM Walmart Supercenter 910 Unity Rd, 716359424, Crossett, AR, USA" at bounding box center [1241, 554] width 196 height 40
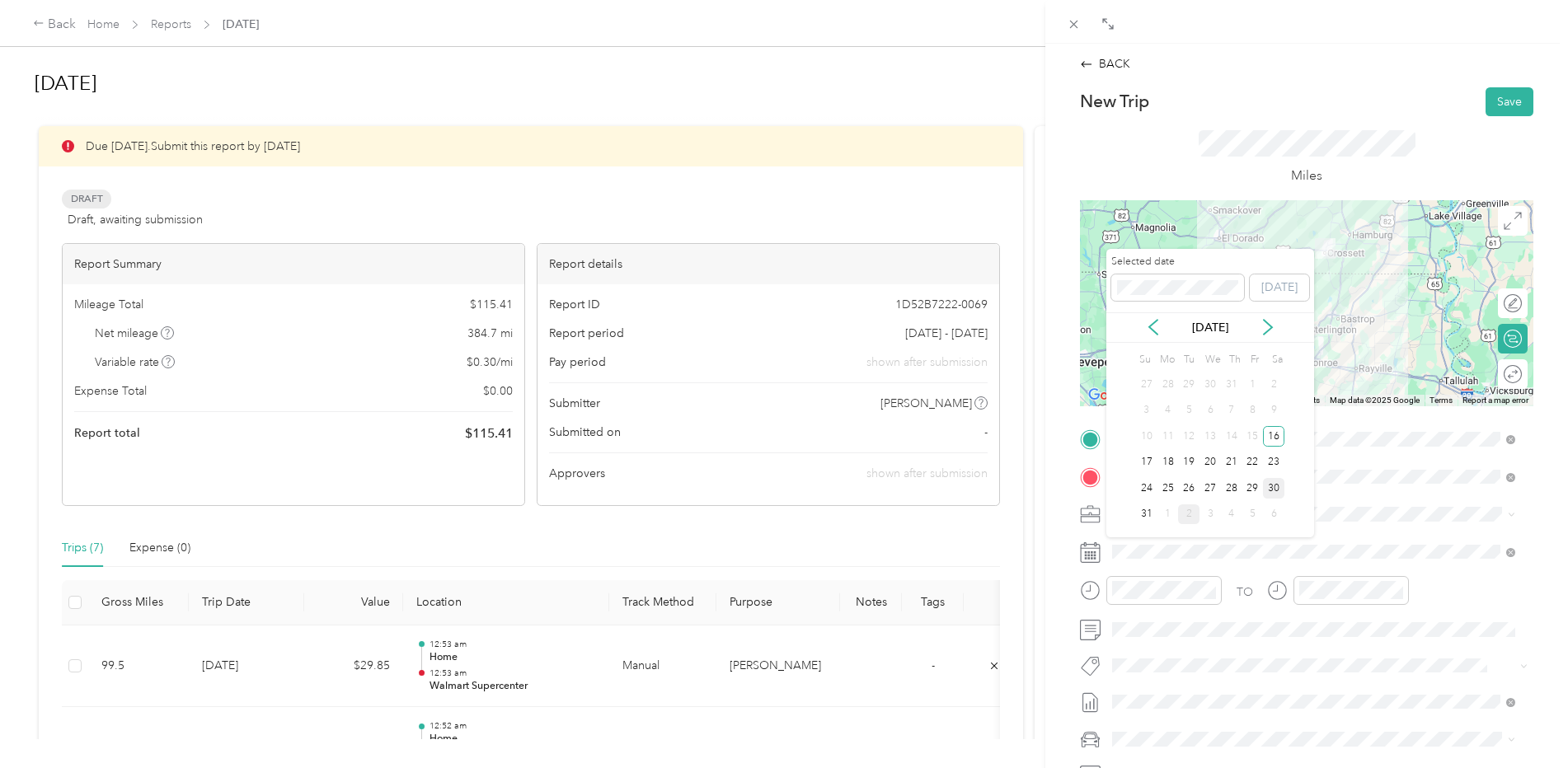
click at [1275, 488] on div "30" at bounding box center [1273, 488] width 21 height 21
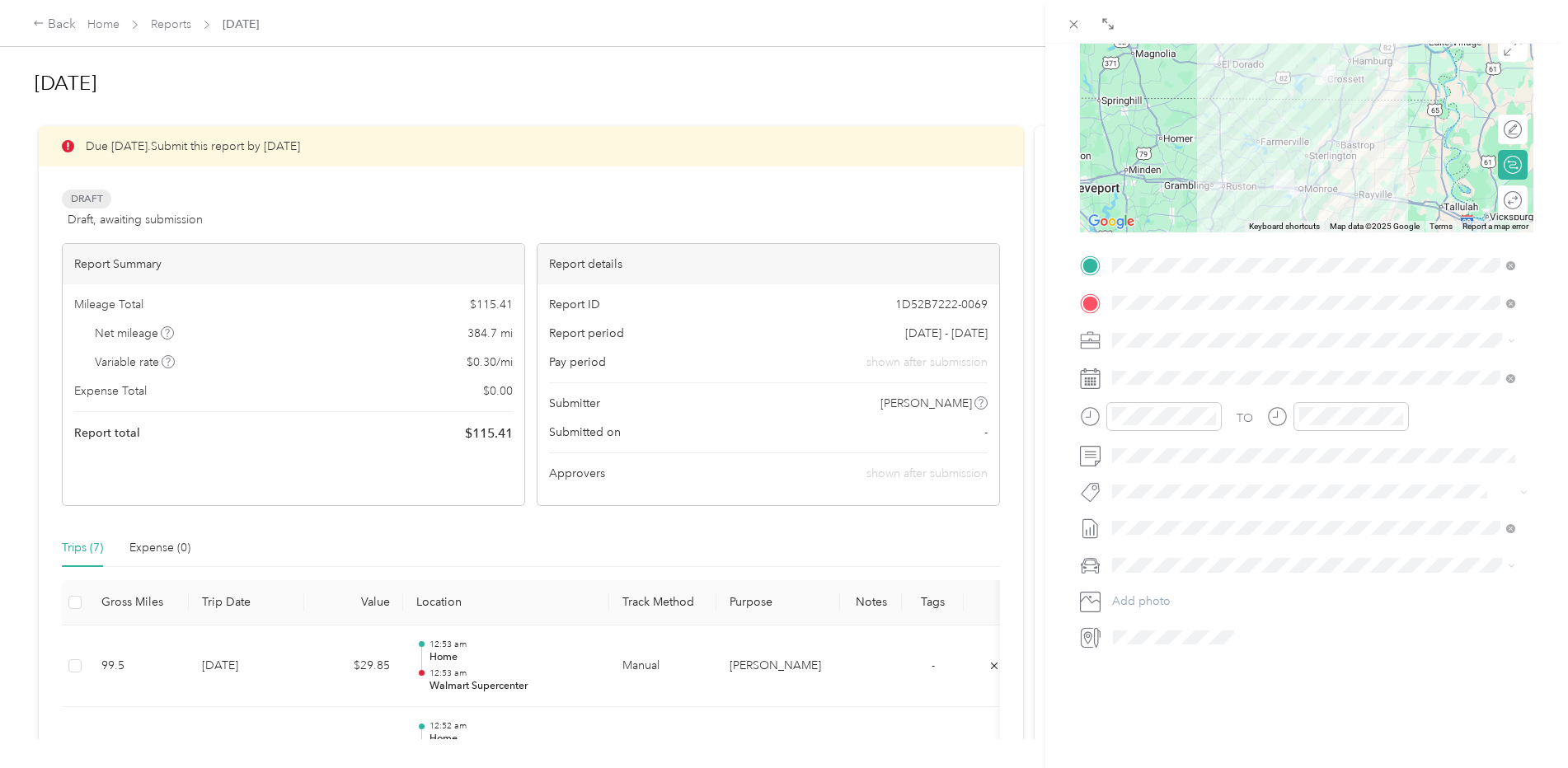
scroll to position [187, 0]
click at [1149, 590] on div "Toyota Avalon" at bounding box center [1313, 582] width 392 height 18
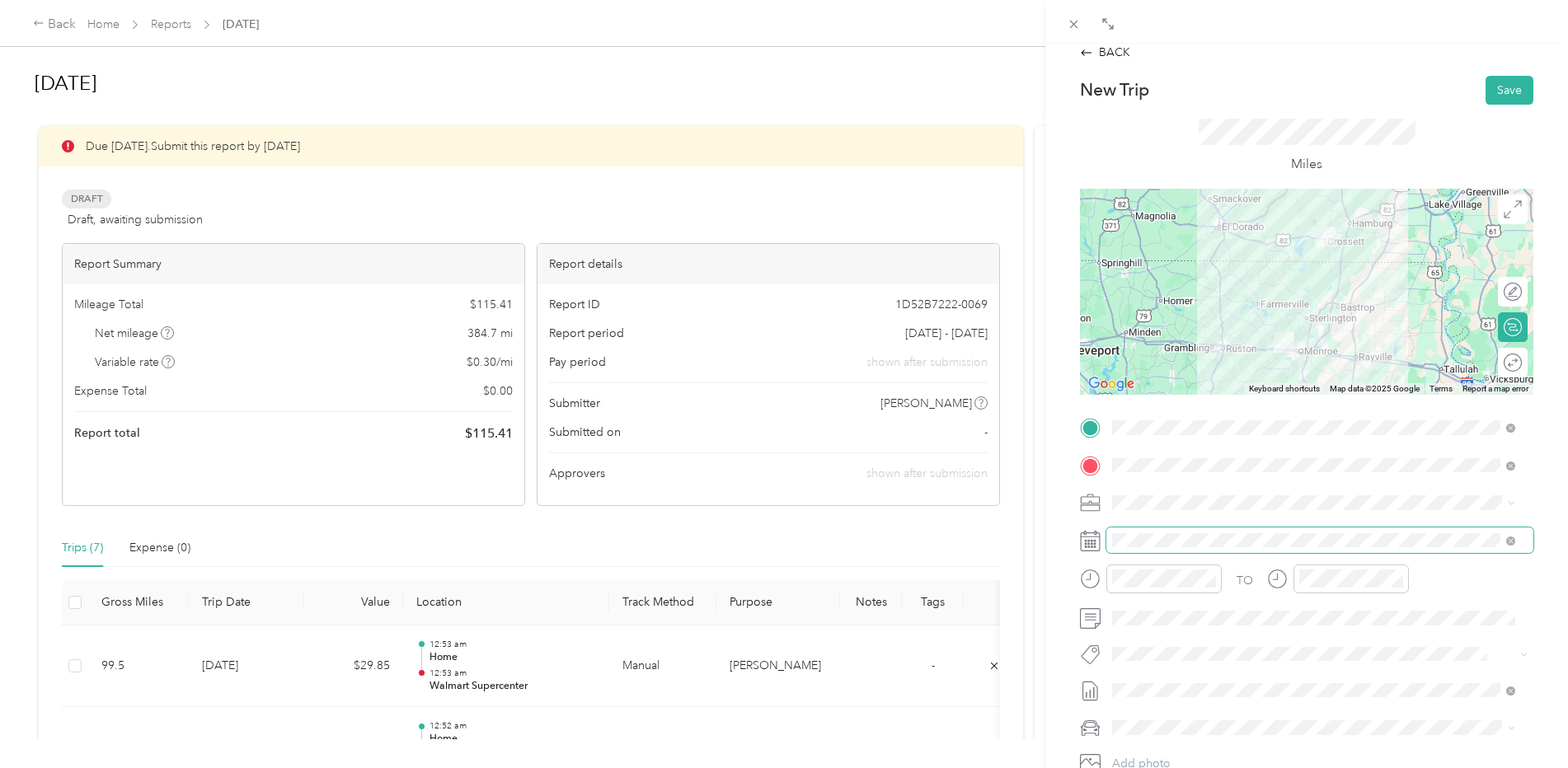
scroll to position [0, 0]
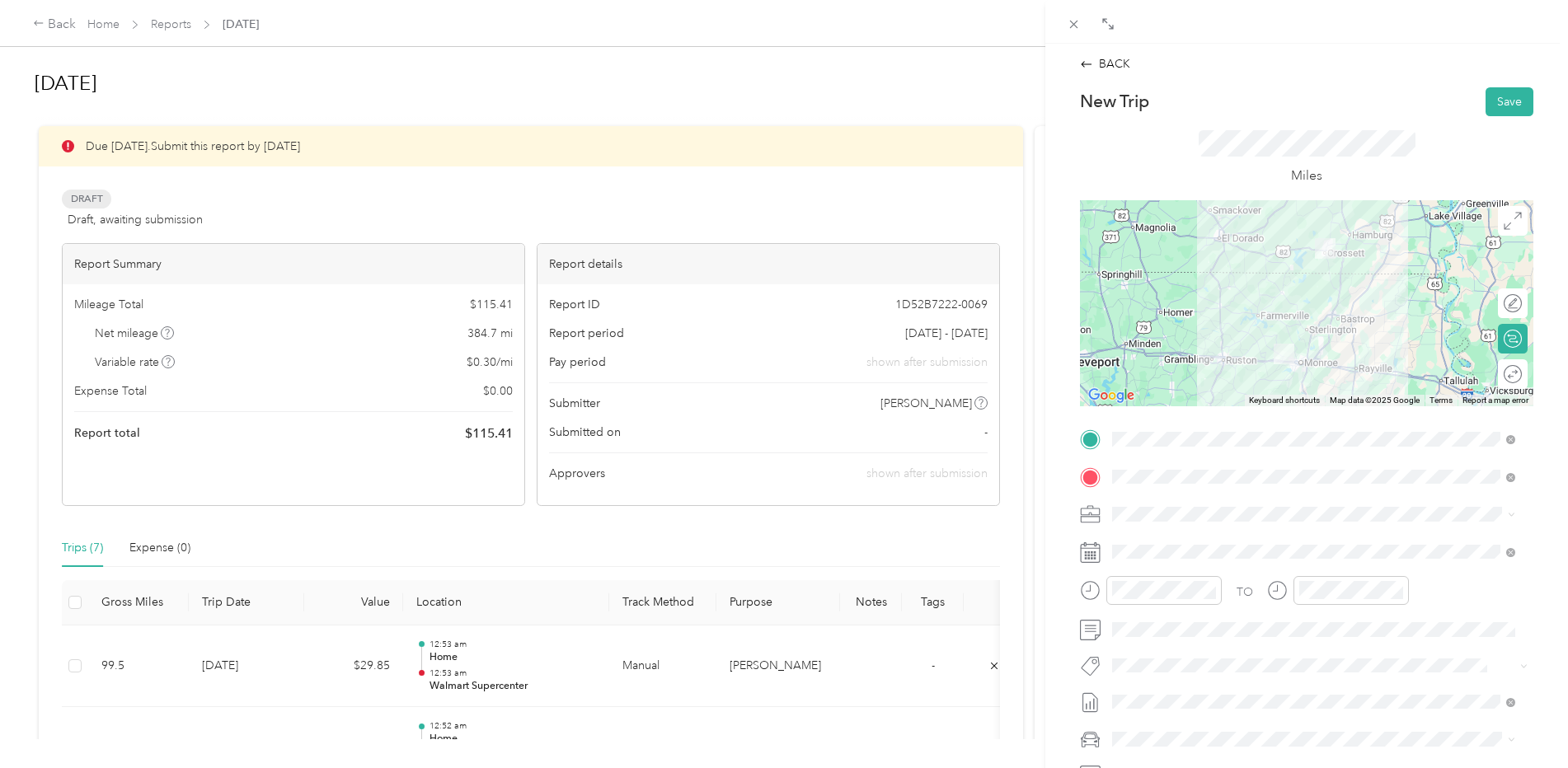
click at [1506, 383] on div "Round trip" at bounding box center [1512, 374] width 30 height 30
click at [1491, 376] on div at bounding box center [1504, 373] width 35 height 18
click at [1495, 98] on button "Save" at bounding box center [1508, 102] width 48 height 29
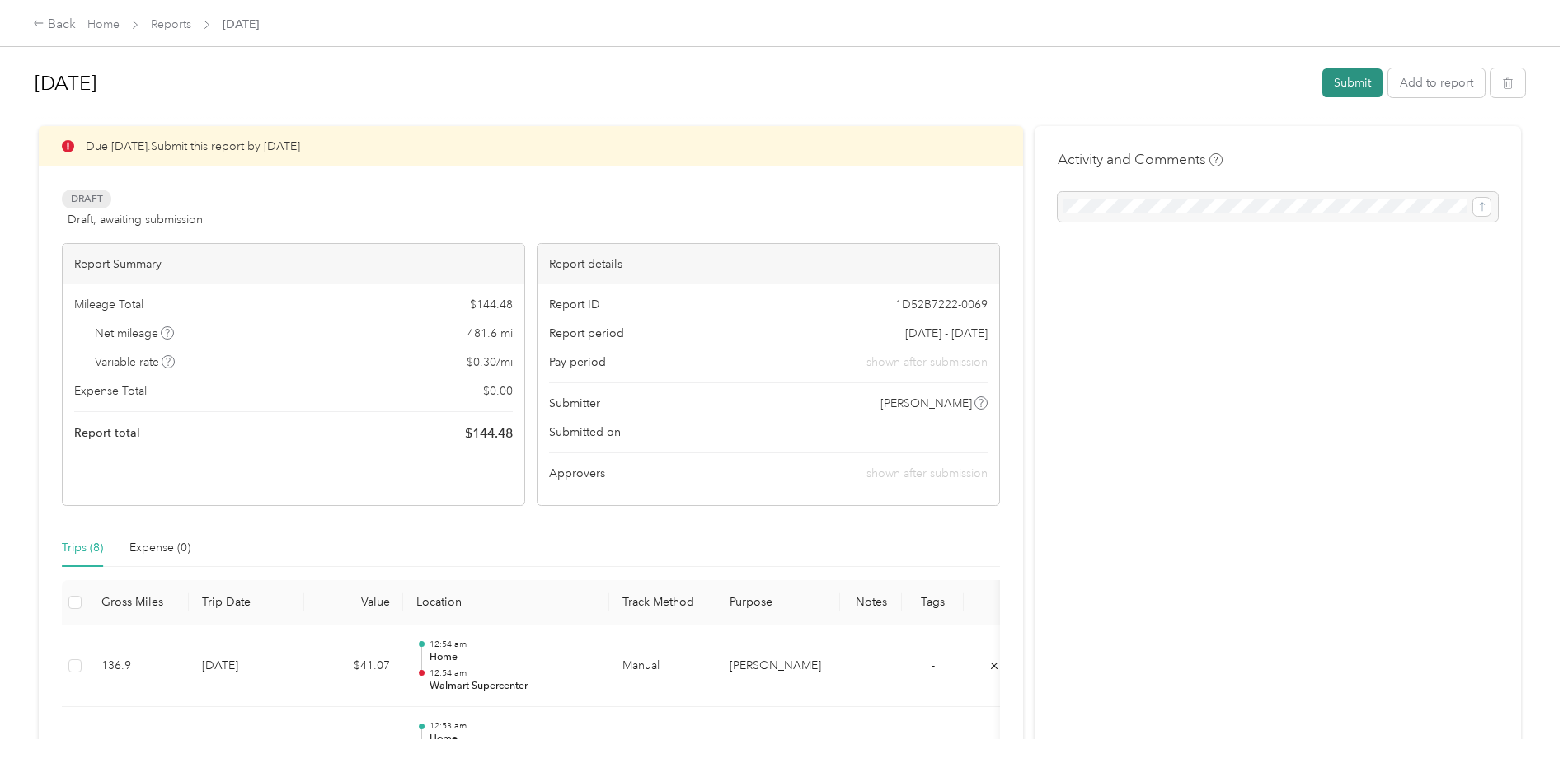
click at [1349, 88] on button "Submit" at bounding box center [1352, 82] width 60 height 29
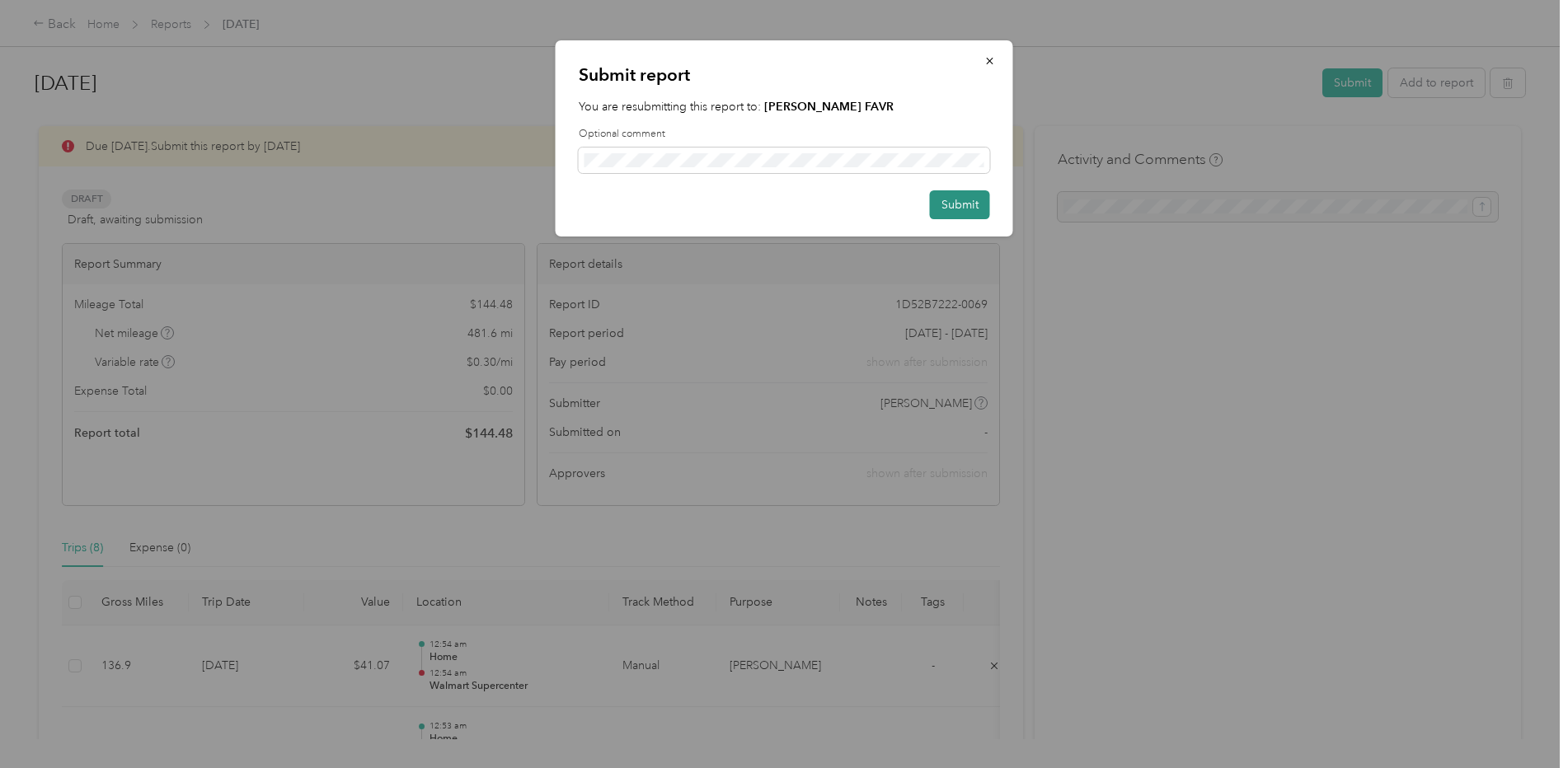
click at [946, 202] on button "Submit" at bounding box center [960, 204] width 60 height 29
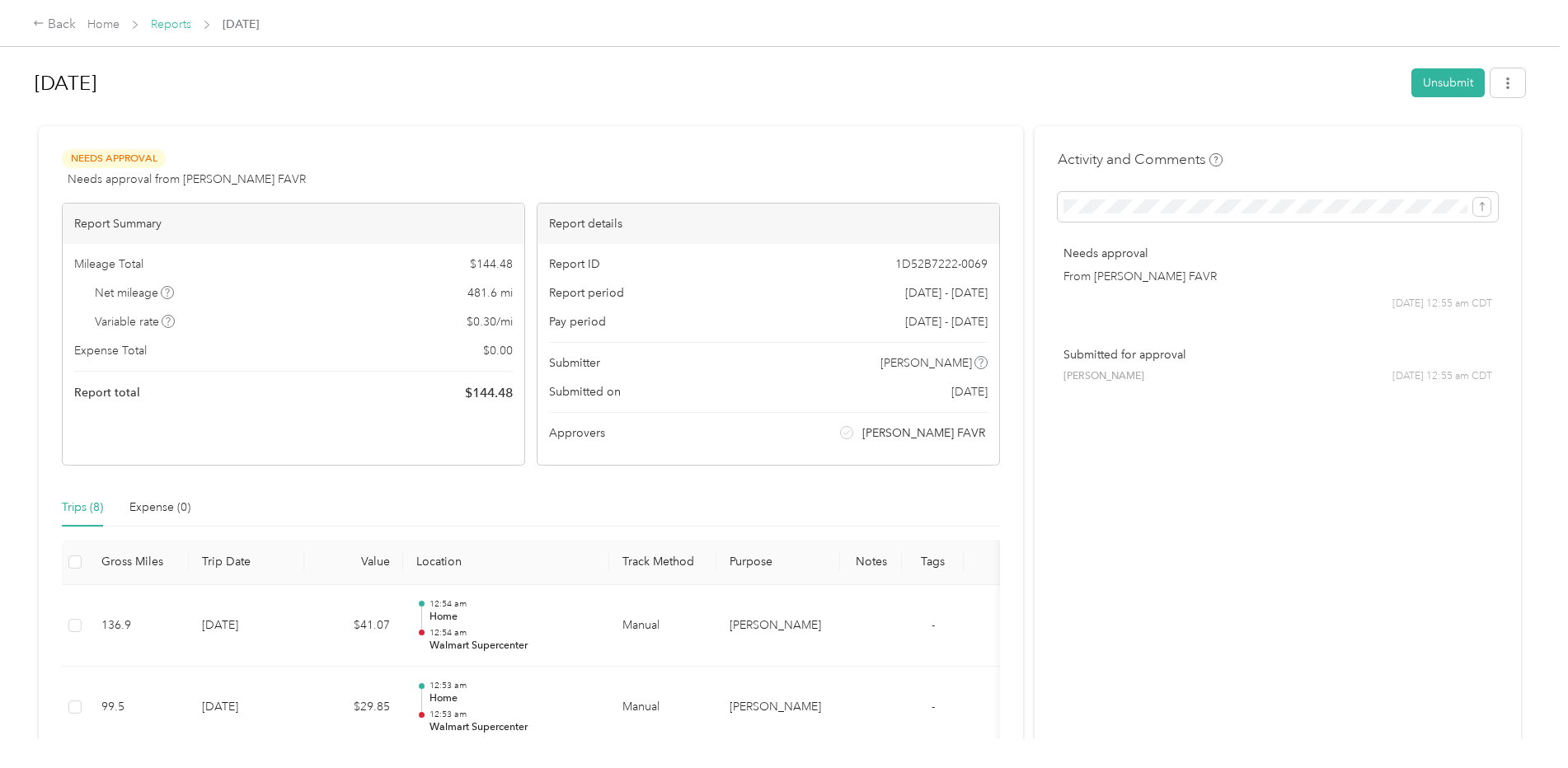
click at [166, 19] on link "Reports" at bounding box center [171, 24] width 40 height 14
